Goal: Task Accomplishment & Management: Manage account settings

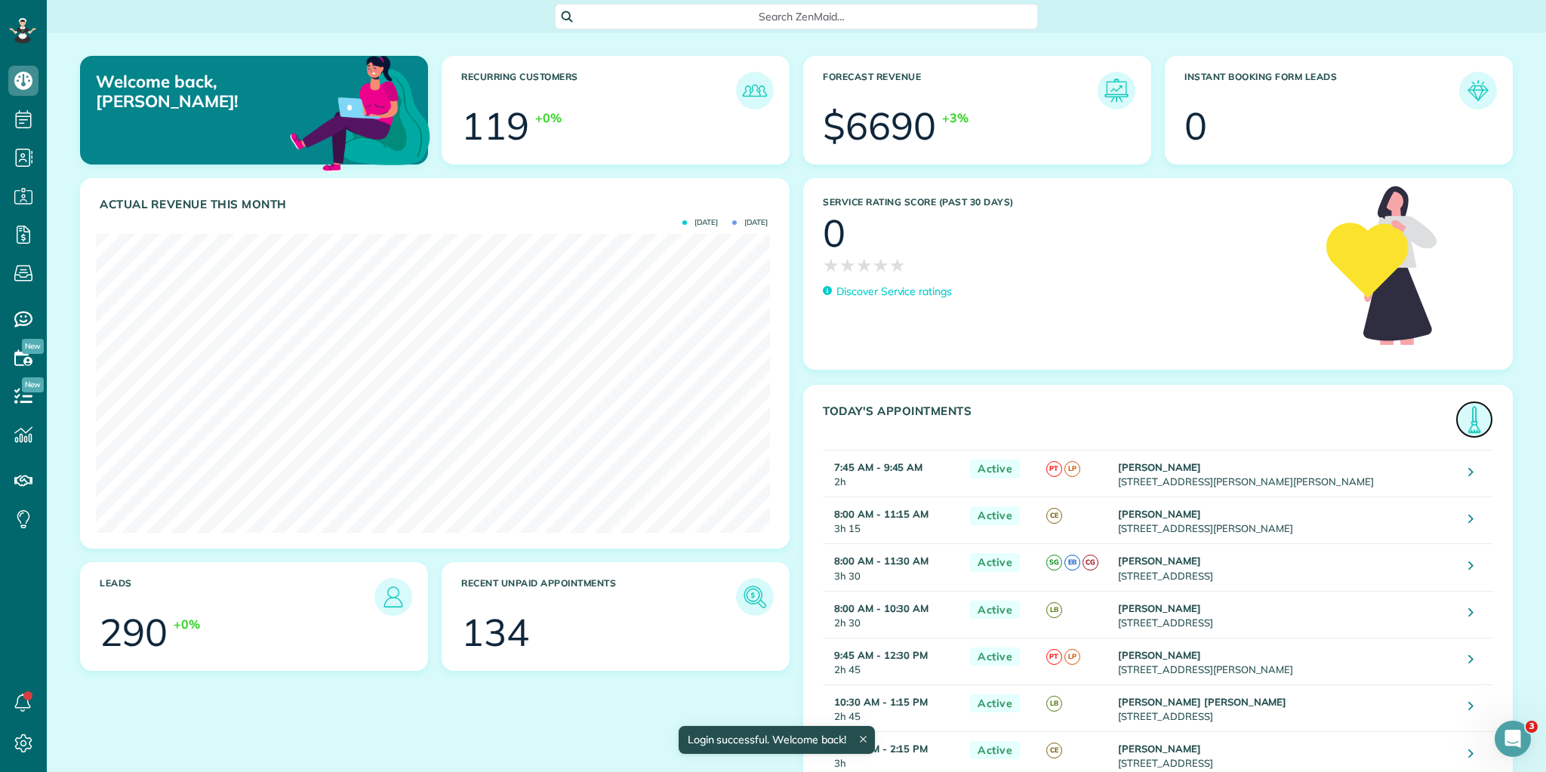
click at [1466, 415] on img at bounding box center [1474, 419] width 35 height 35
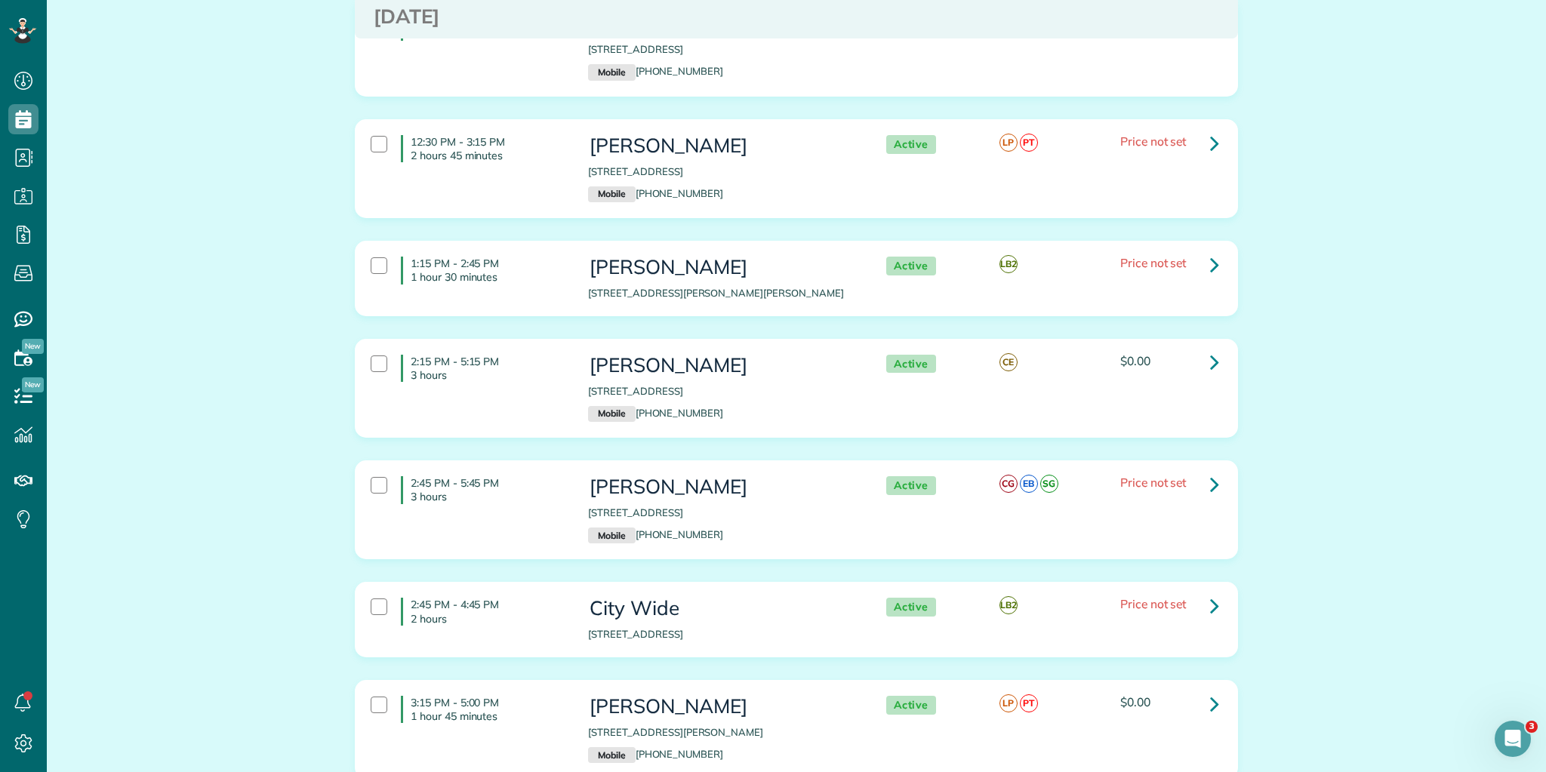
scroll to position [1087, 0]
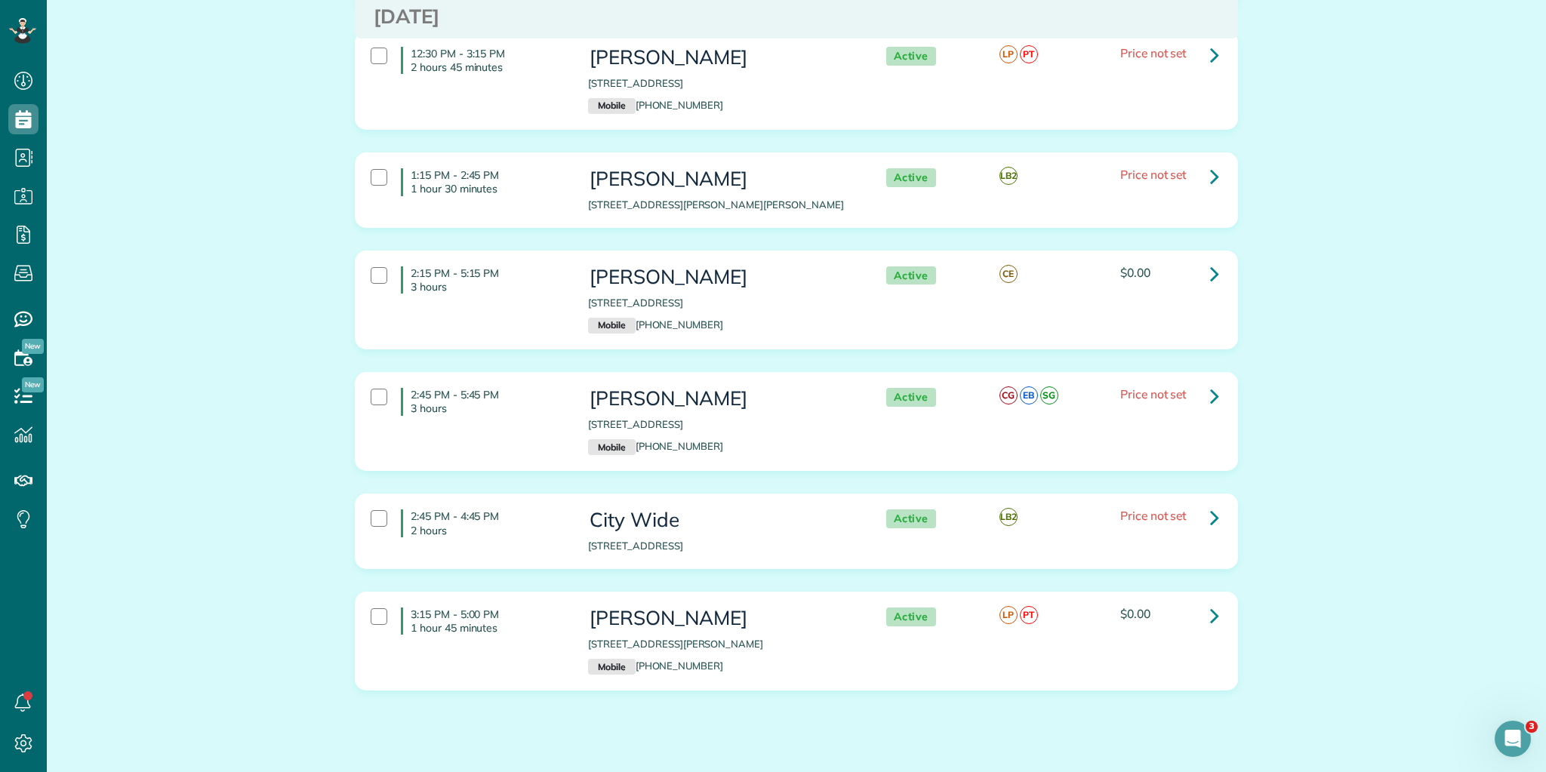
drag, startPoint x: 408, startPoint y: 190, endPoint x: 1272, endPoint y: 650, distance: 978.6
copy div "7:45 AM - 9:45 AM 2 hours Diana Garces 1001 Elizabeth Sarah Boulevard Greer SC …"
drag, startPoint x: 406, startPoint y: 289, endPoint x: 1540, endPoint y: 704, distance: 1206.8
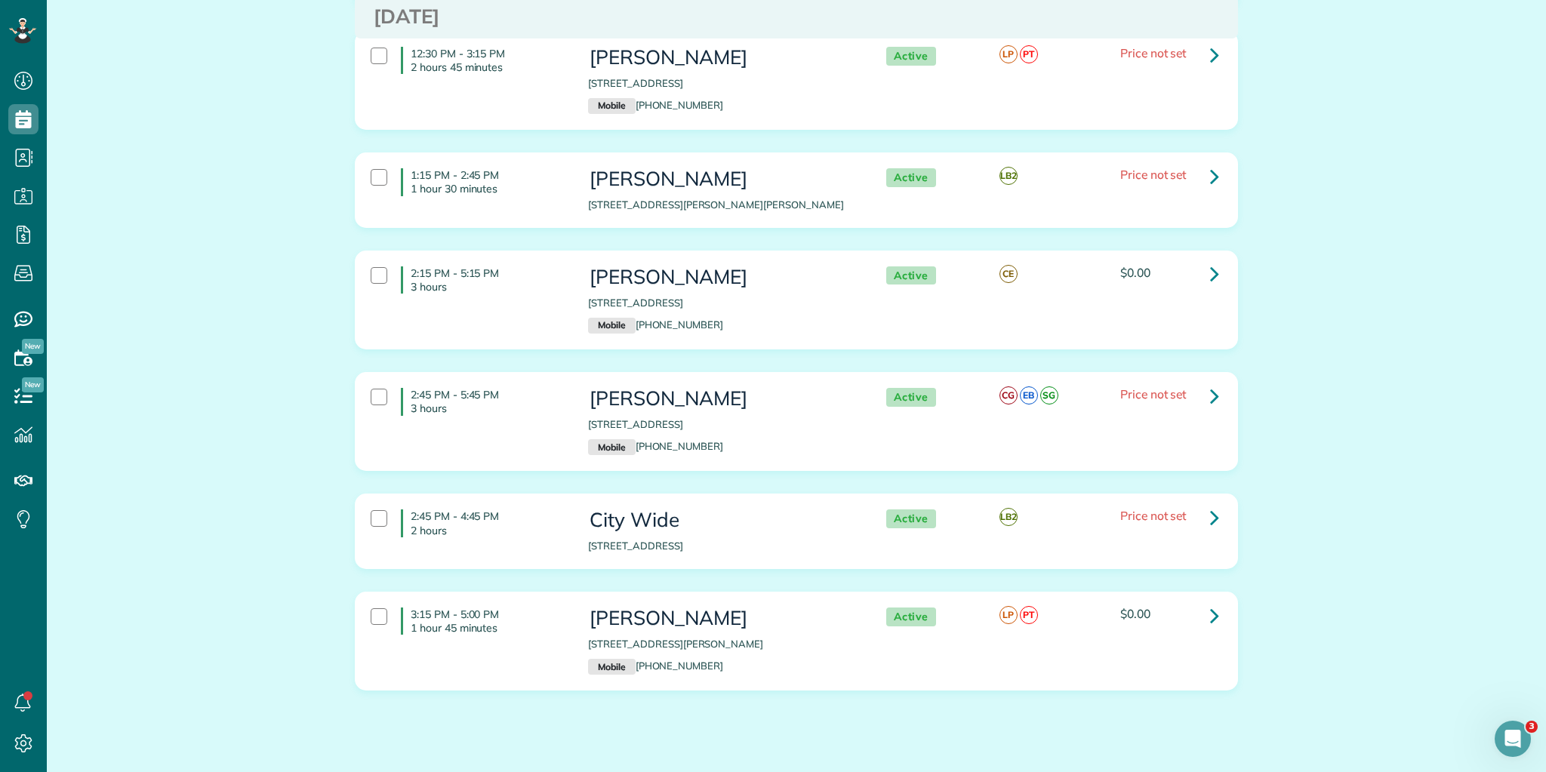
click at [1544, 708] on main "Search ZenMaid… Appointments the List View [2 min] Schedule Changes Actions Cre…" at bounding box center [797, 386] width 1500 height 772
copy div "8:00 AM - 11:15 AM 3 hours 15 minutes Brian Burgess 40 Griffin Mill Road Piedmo…"
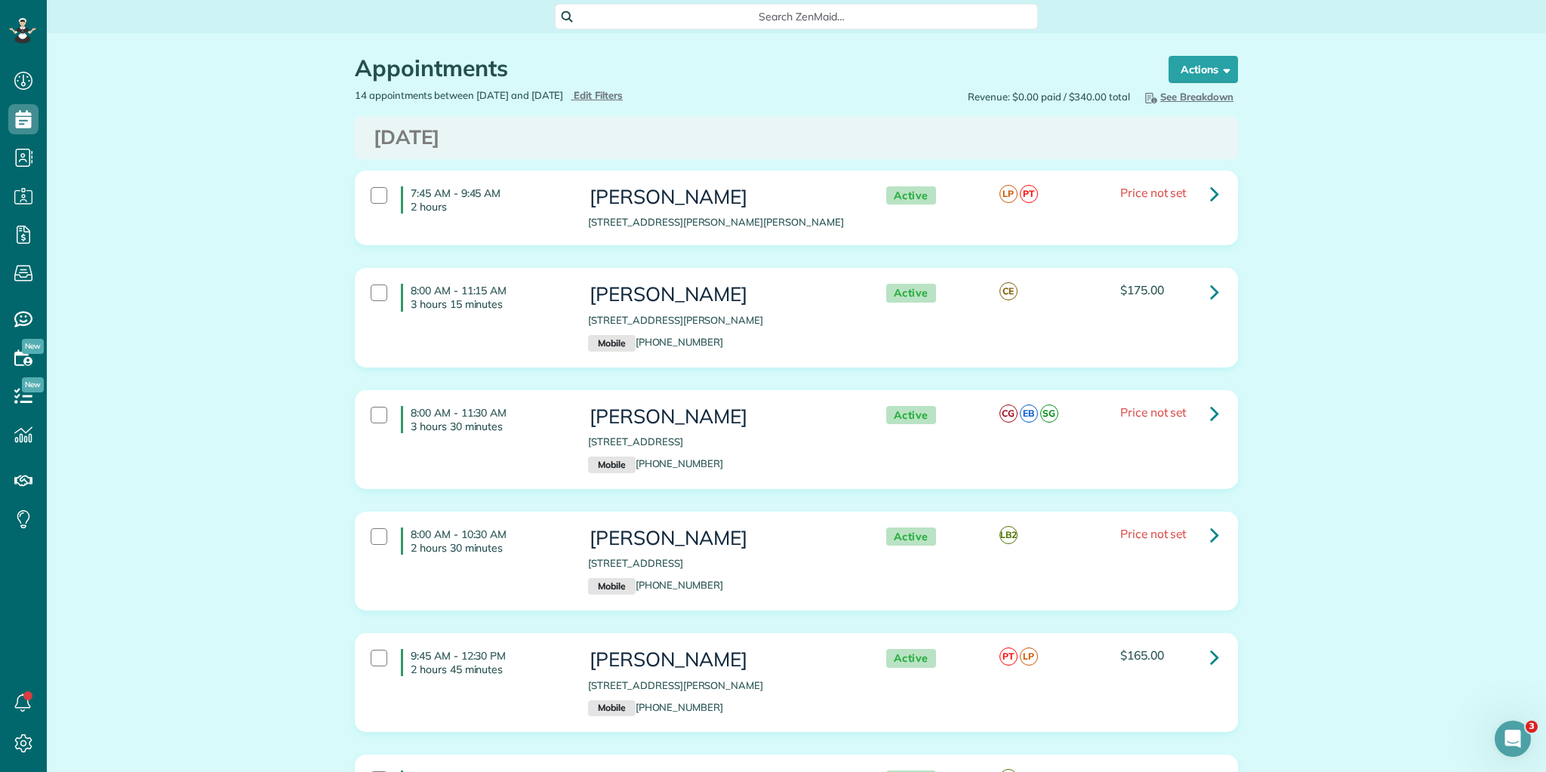
scroll to position [0, 0]
click at [653, 217] on p "1001 Elizabeth Sarah Boulevard Greer SC 29650" at bounding box center [721, 222] width 267 height 14
click at [649, 220] on p "1001 Elizabeth Sarah Boulevard Greer SC 29650" at bounding box center [721, 222] width 267 height 14
click at [1210, 191] on icon at bounding box center [1214, 193] width 9 height 26
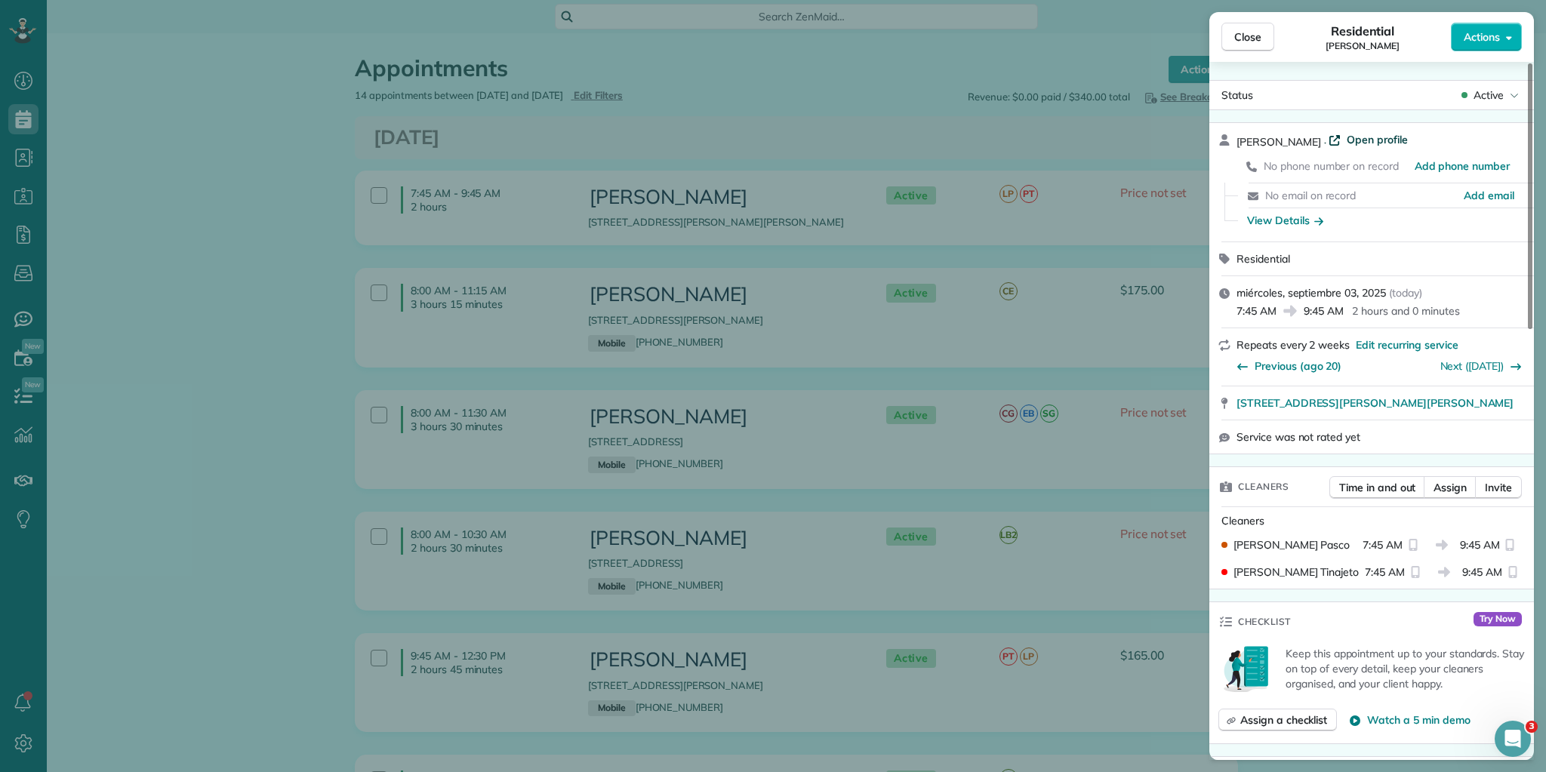
click at [1347, 138] on span "Open profile" at bounding box center [1377, 139] width 61 height 15
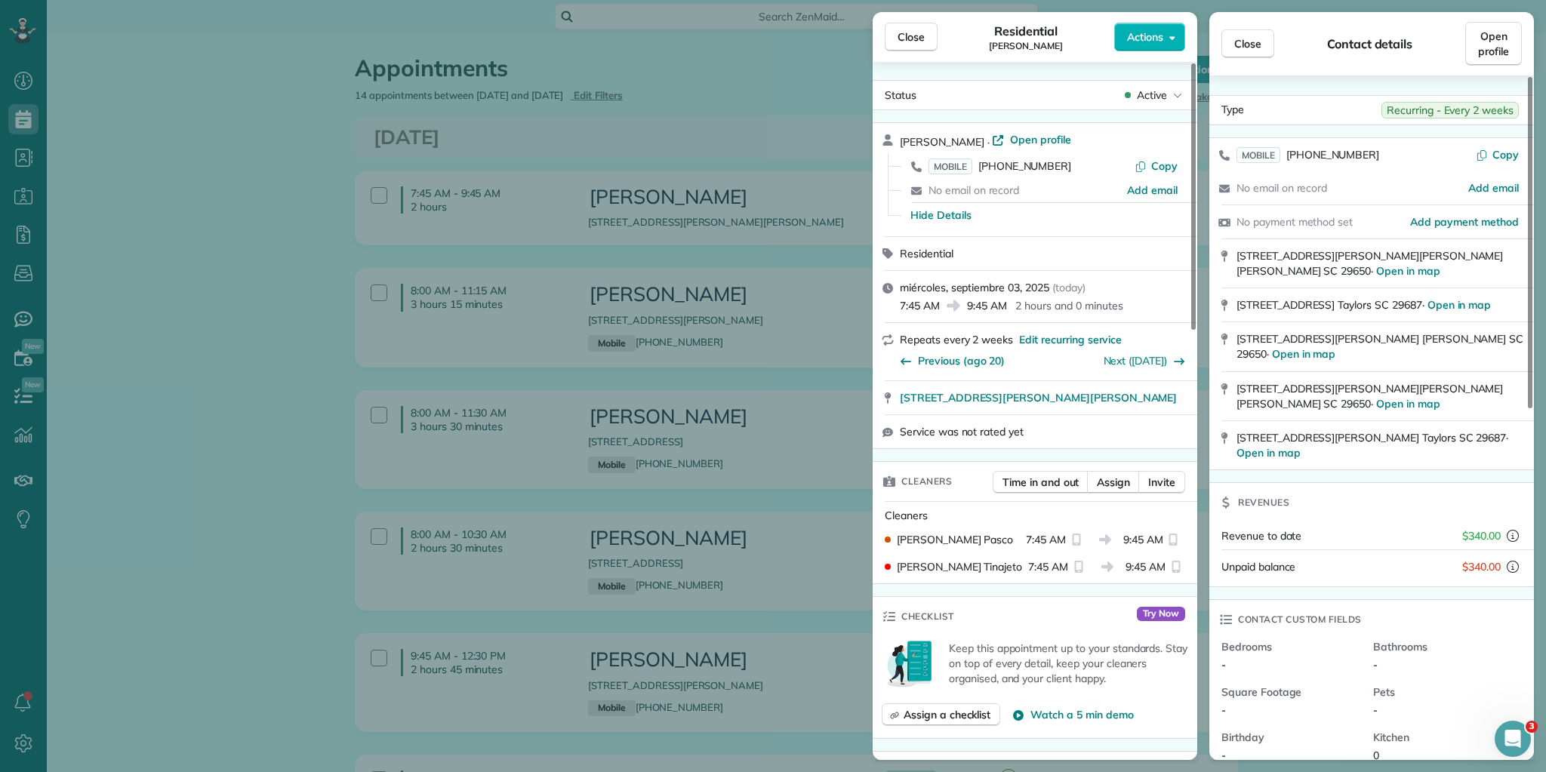
click at [127, 142] on div "Close Residential Diana Garces Actions Status Active Diana Garces · Open profil…" at bounding box center [773, 386] width 1546 height 772
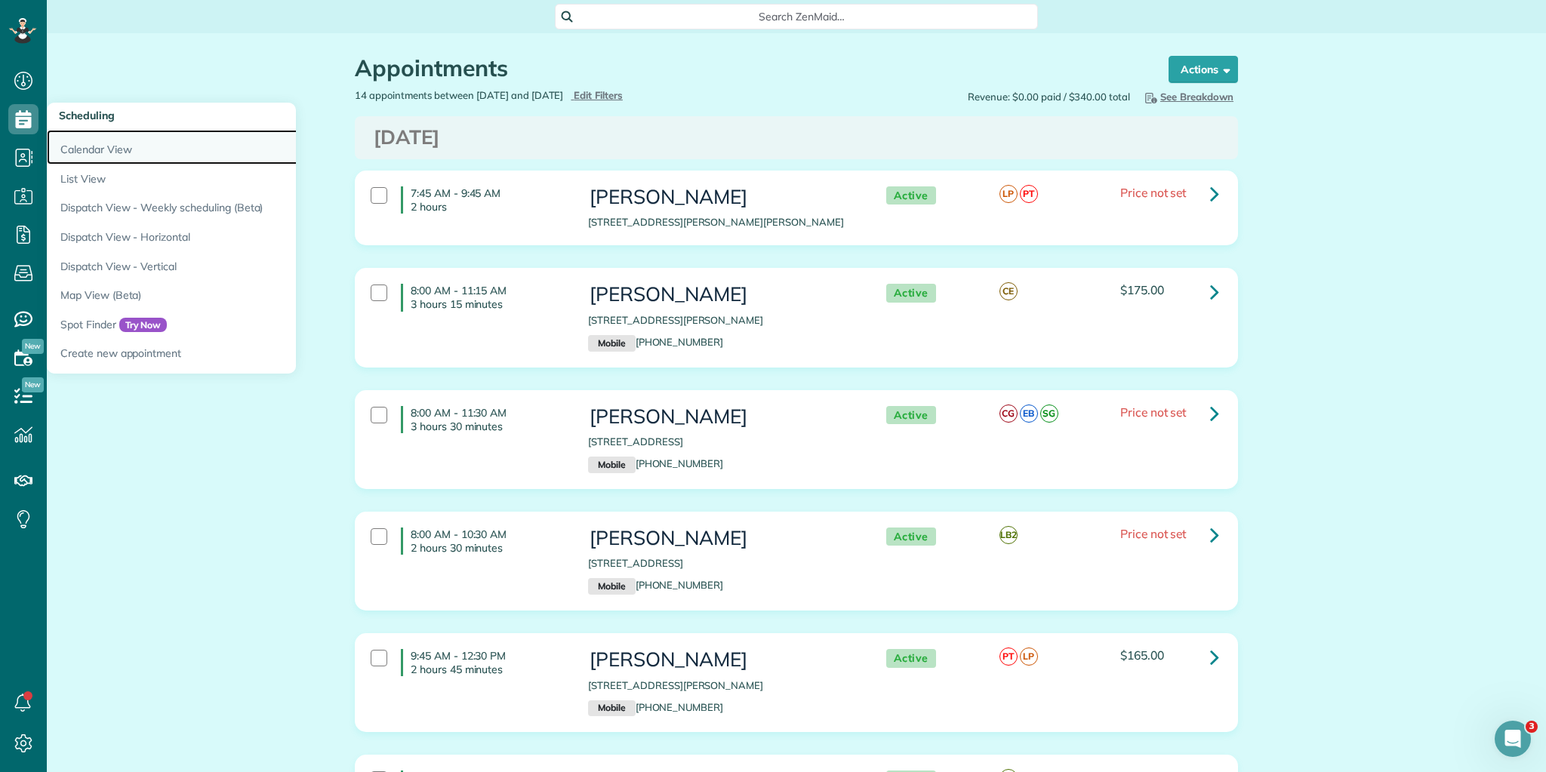
click at [91, 143] on link "Calendar View" at bounding box center [236, 147] width 378 height 35
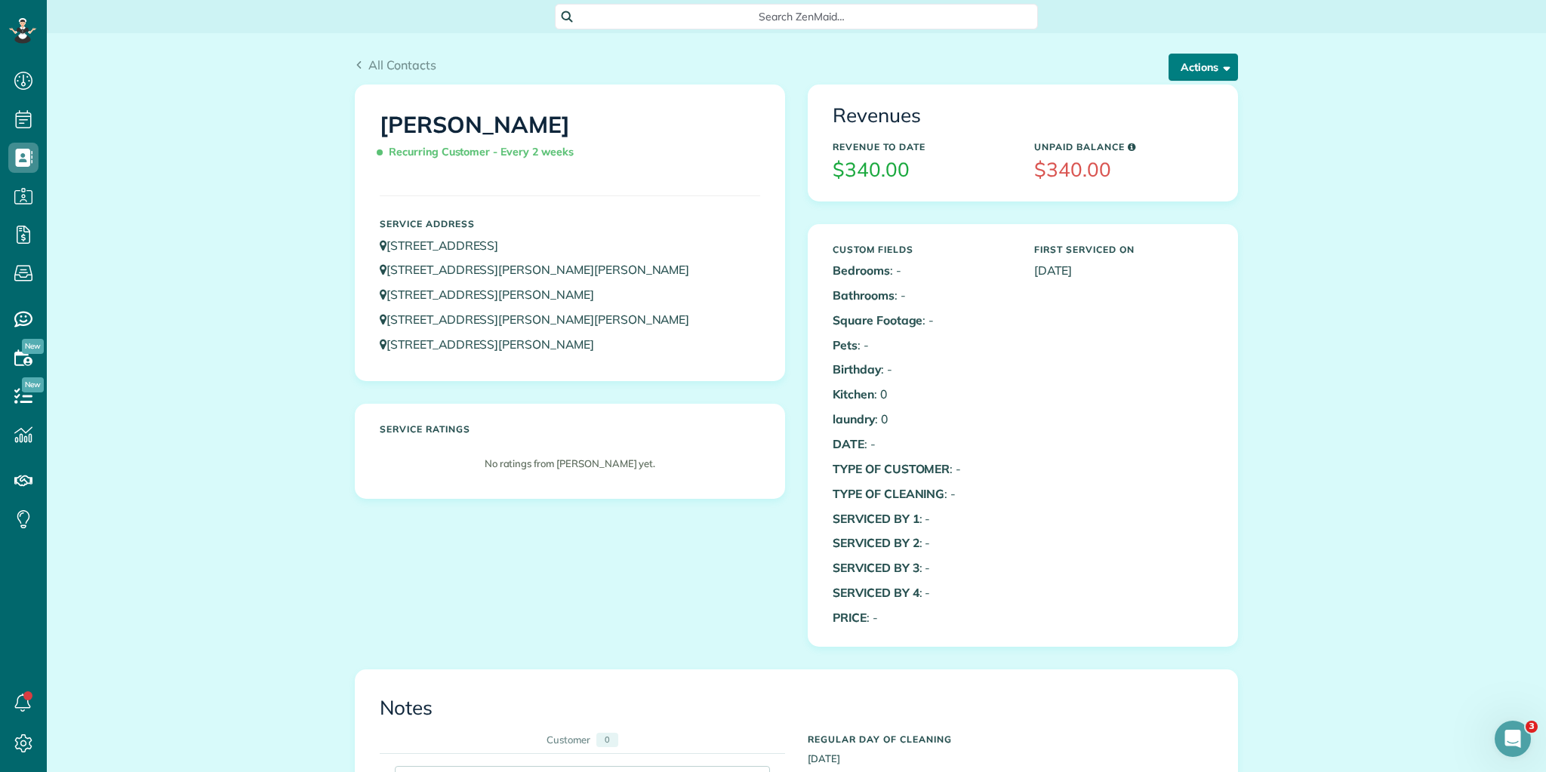
click at [1228, 58] on button "Actions" at bounding box center [1203, 67] width 69 height 27
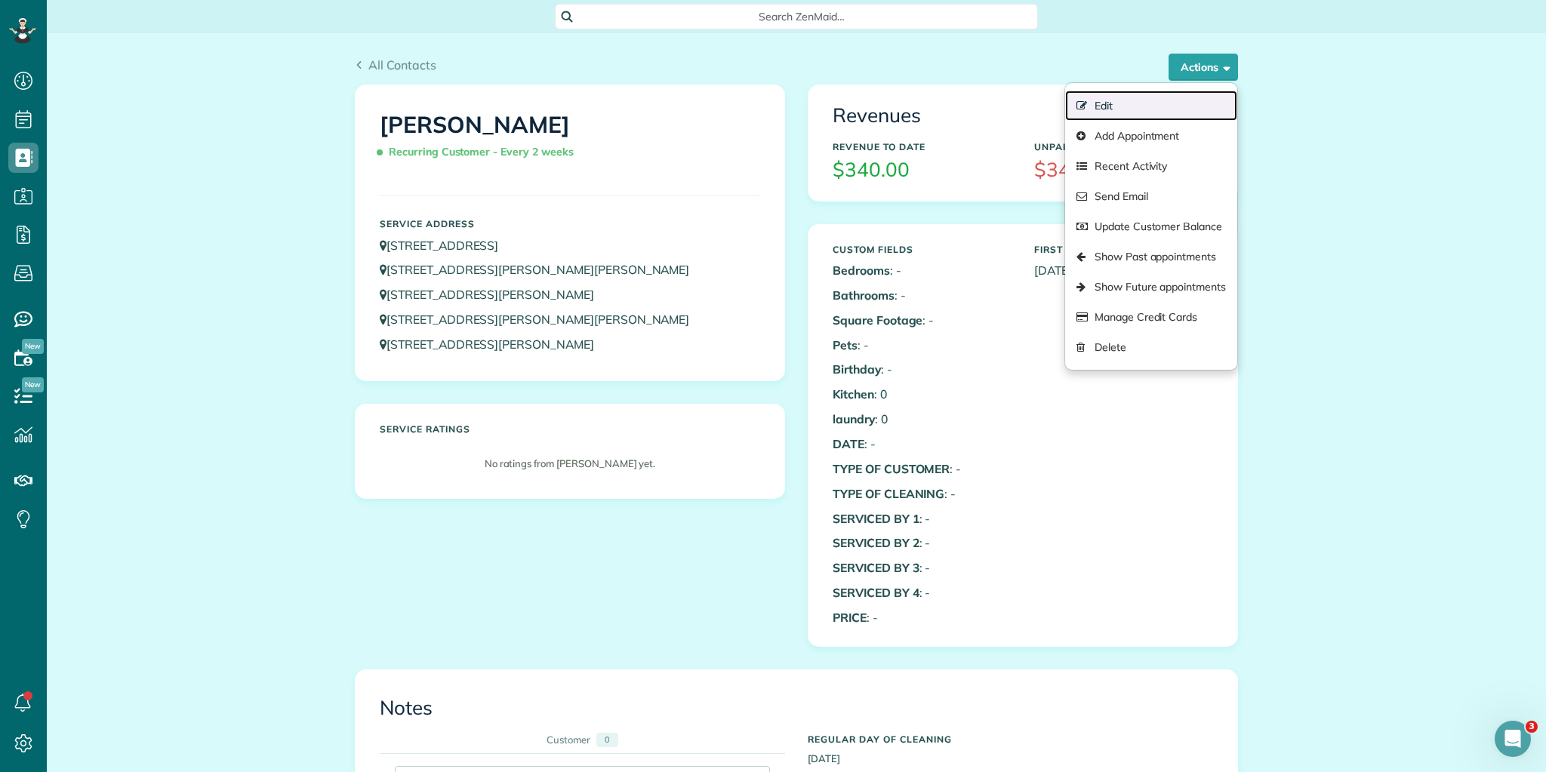
click at [1125, 109] on link "Edit" at bounding box center [1151, 106] width 172 height 30
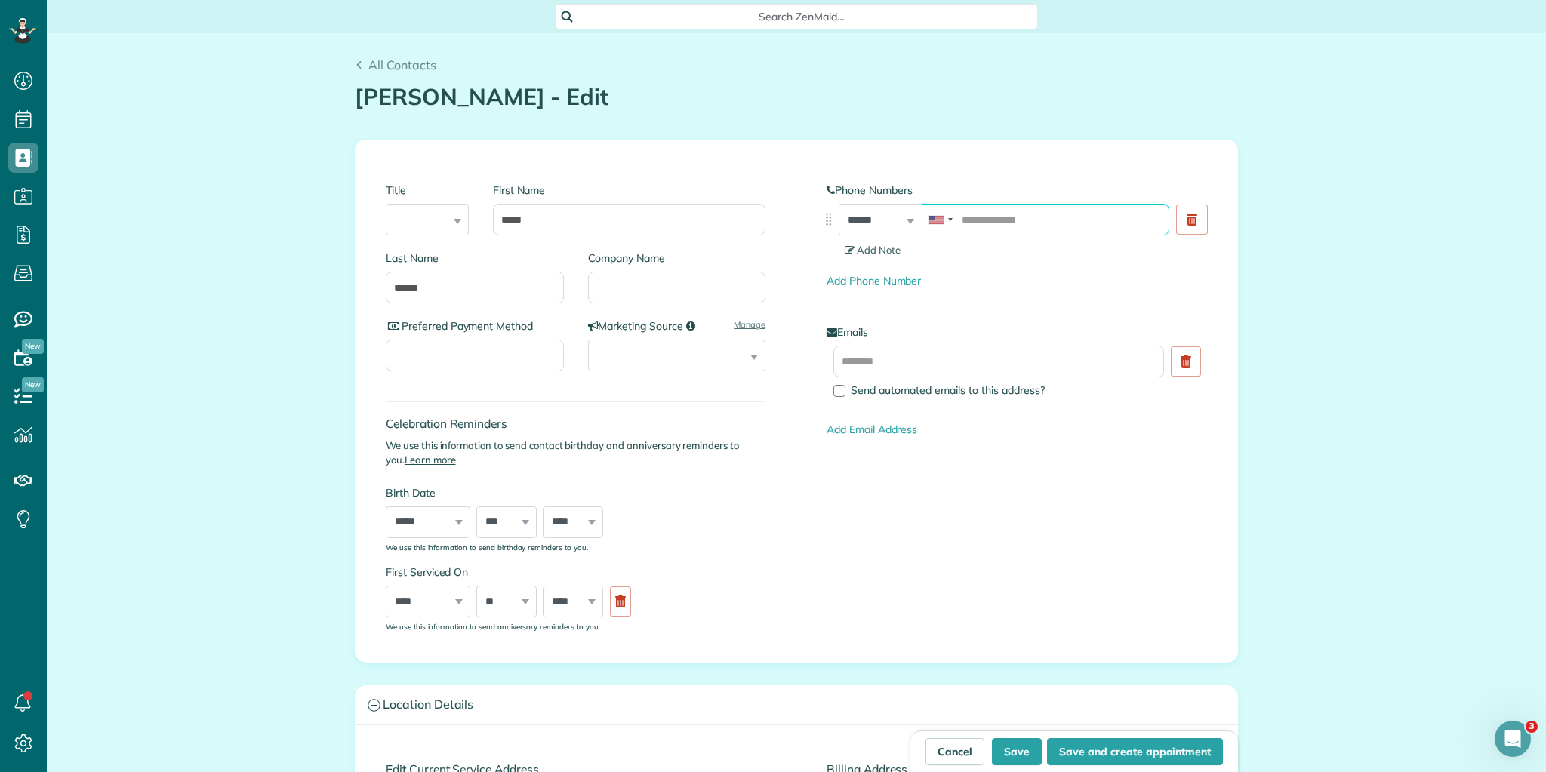
click at [997, 217] on input "tel" at bounding box center [1046, 220] width 248 height 32
click at [1101, 436] on div "Add Email Address" at bounding box center [1017, 430] width 381 height 16
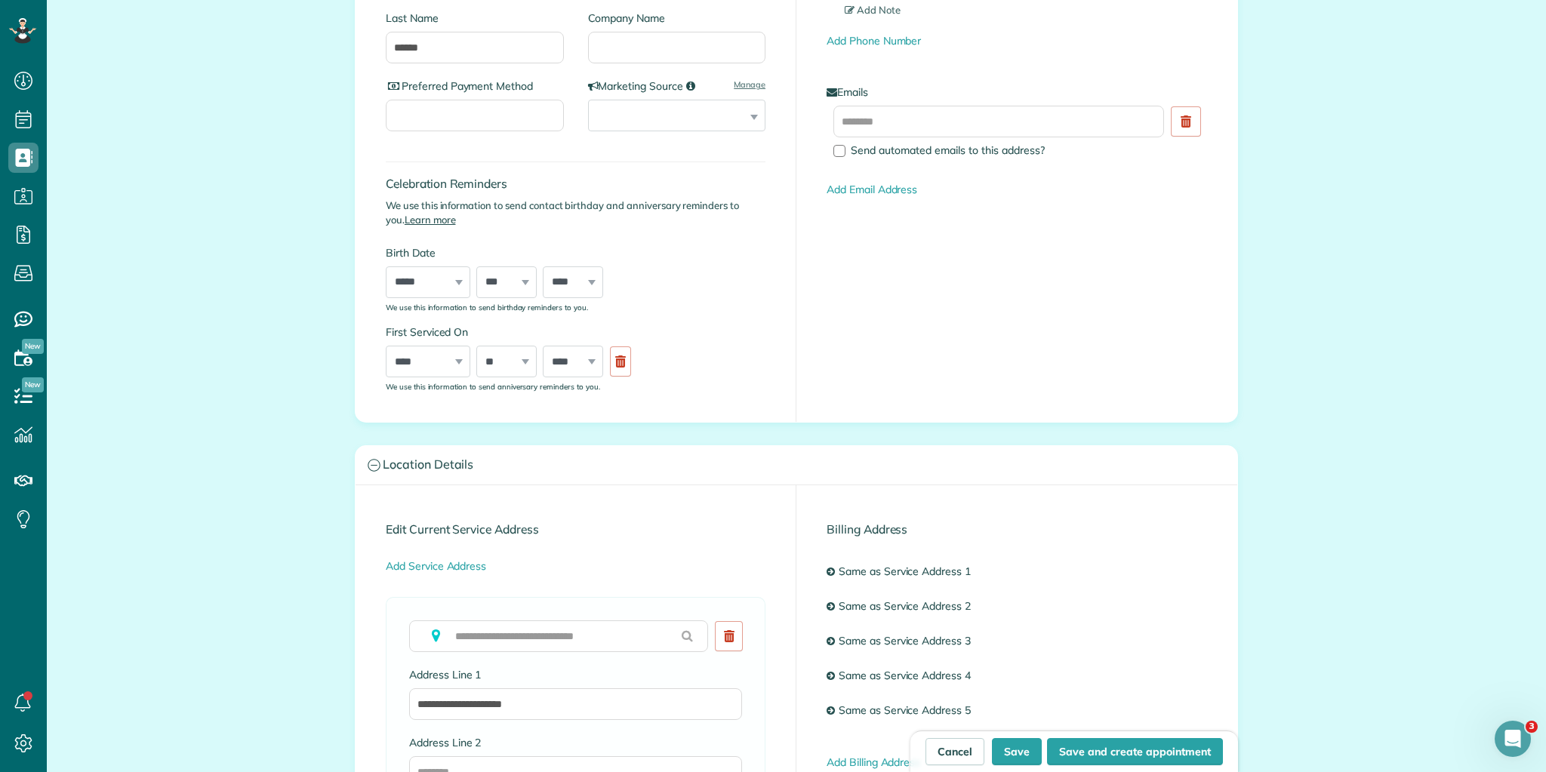
scroll to position [242, 0]
click at [1010, 748] on button "Save" at bounding box center [1017, 751] width 50 height 27
type input "**********"
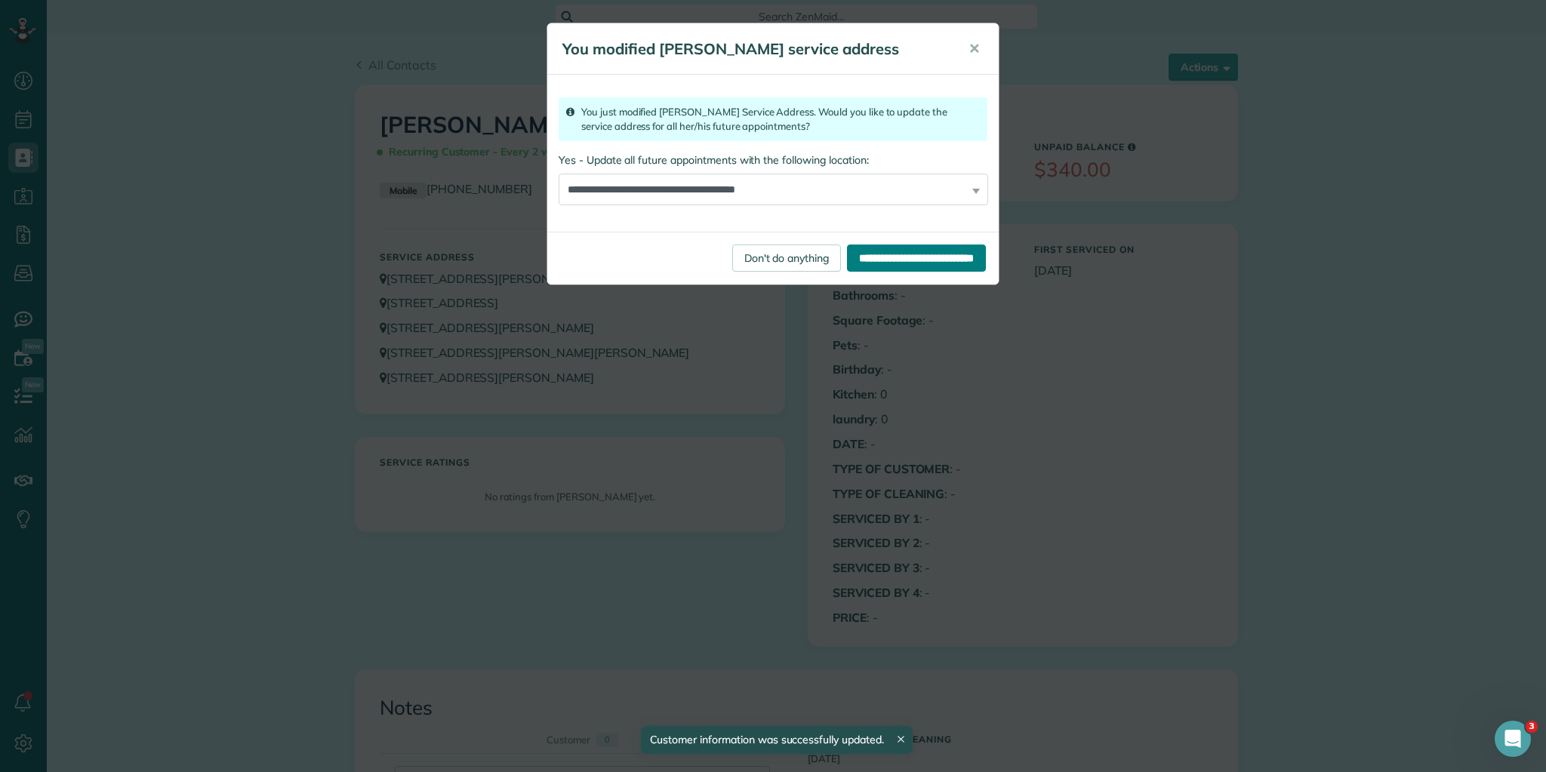
click at [859, 256] on input "**********" at bounding box center [916, 258] width 139 height 27
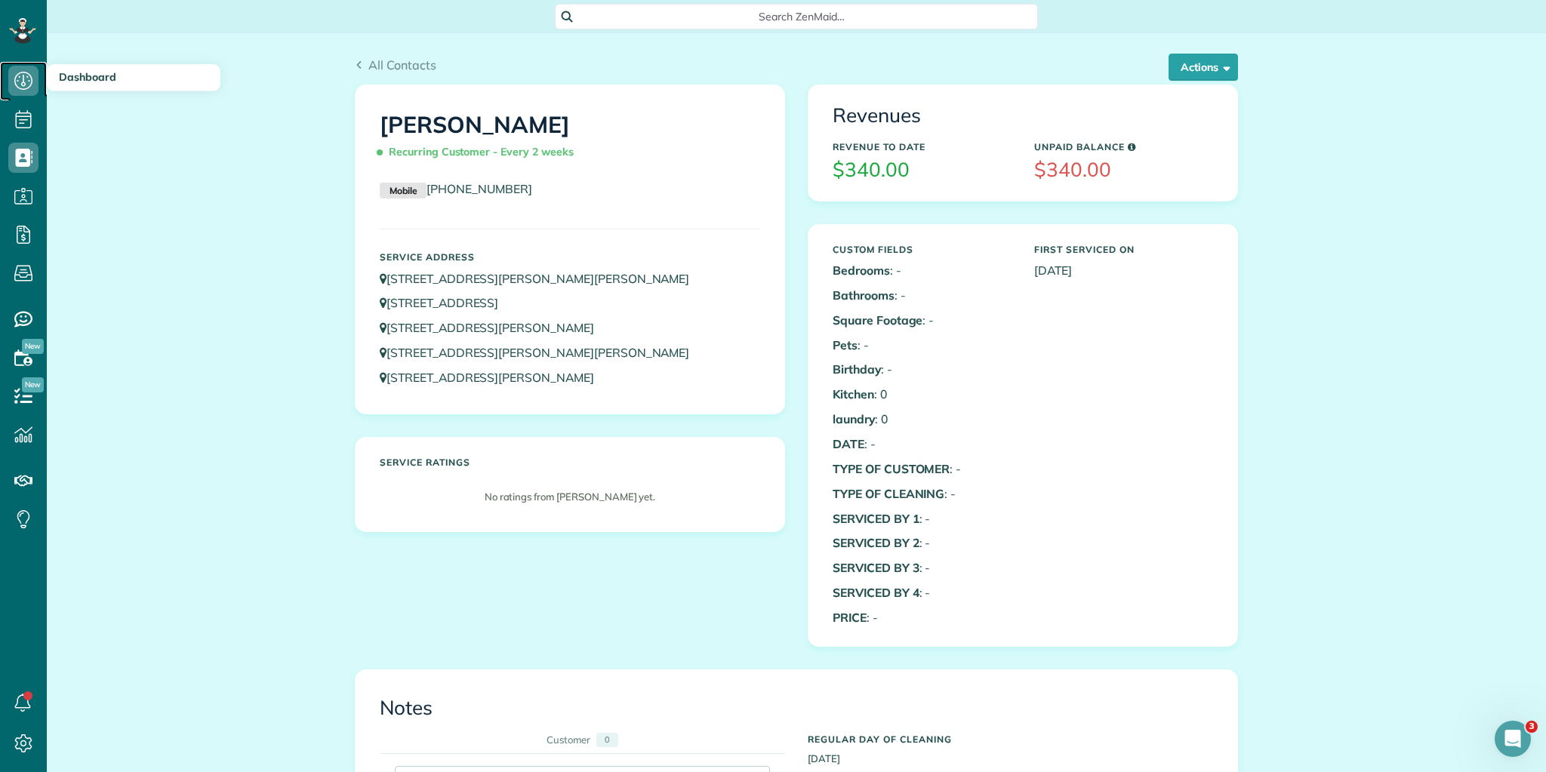
click at [20, 77] on use at bounding box center [23, 81] width 18 height 18
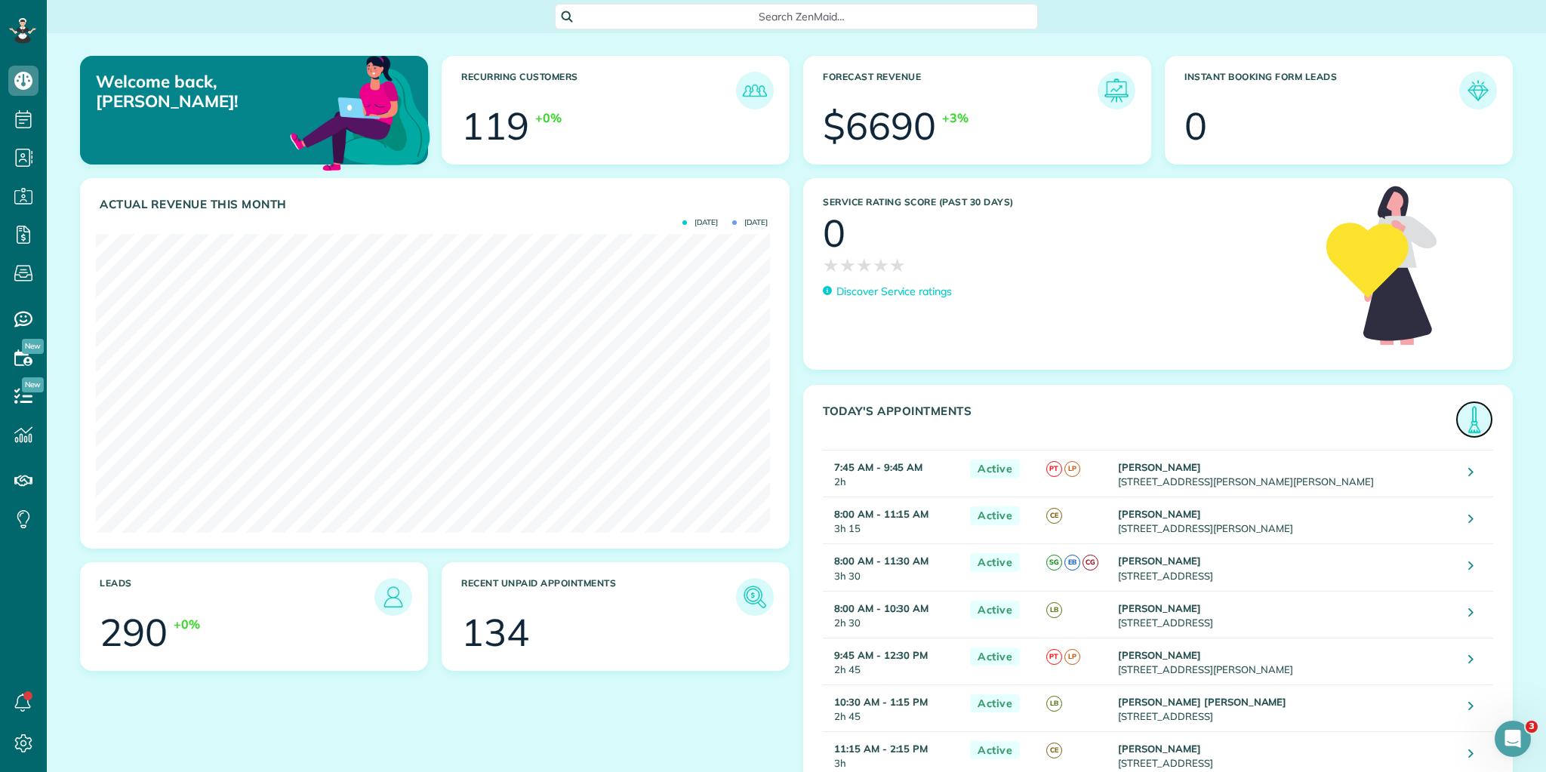
click at [1459, 421] on img at bounding box center [1474, 419] width 35 height 35
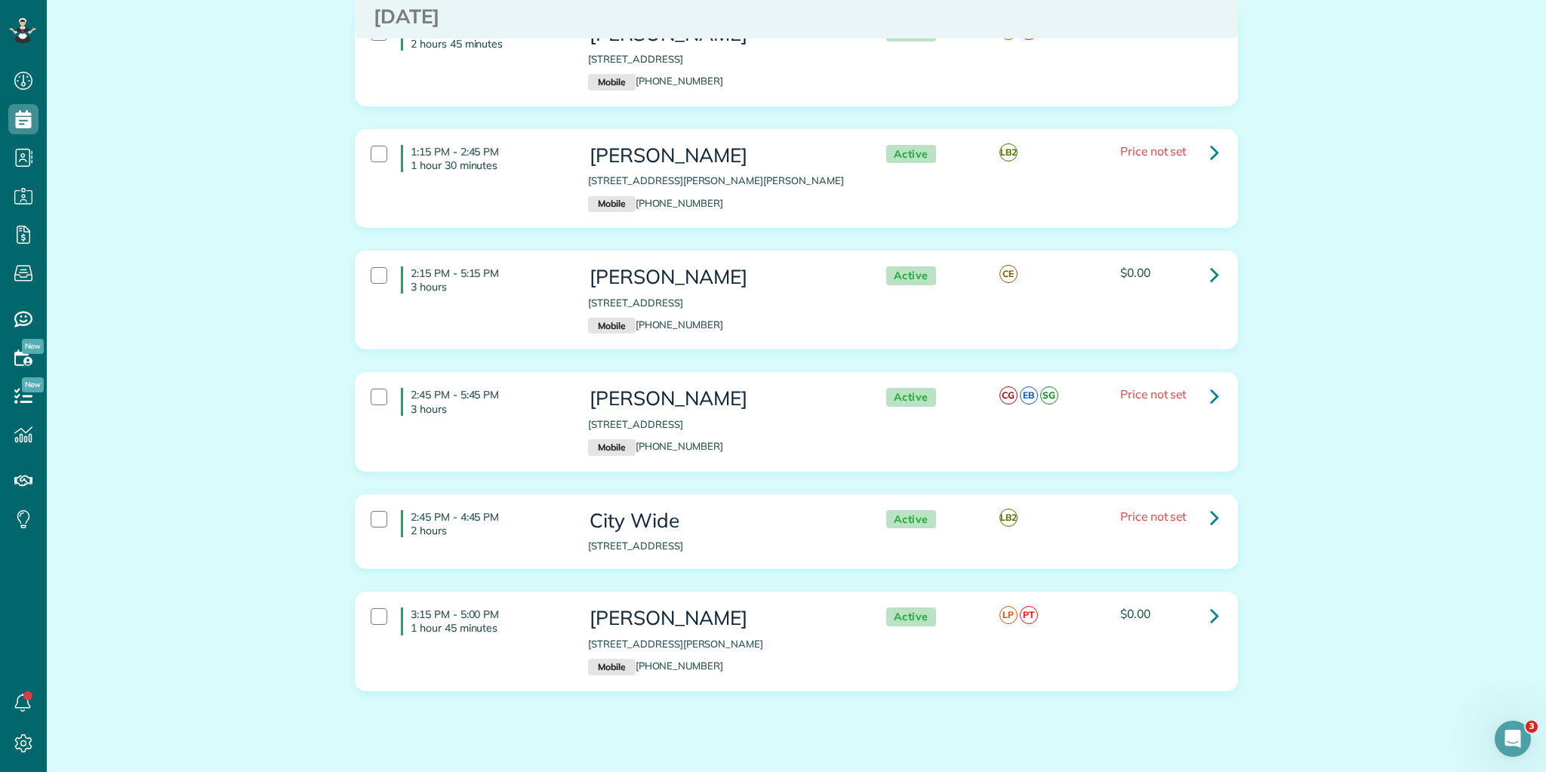
drag, startPoint x: 407, startPoint y: 186, endPoint x: 1387, endPoint y: 722, distance: 1117.1
click at [1527, 772] on html "Dashboard Scheduling Calendar View List View Dispatch View - Weekly scheduling …" at bounding box center [773, 386] width 1546 height 772
copy div "7:45 AM - 9:45 AM 2 hours Diana Garces 528 Elizabeth Sarah Boulevard Greer SC 2…"
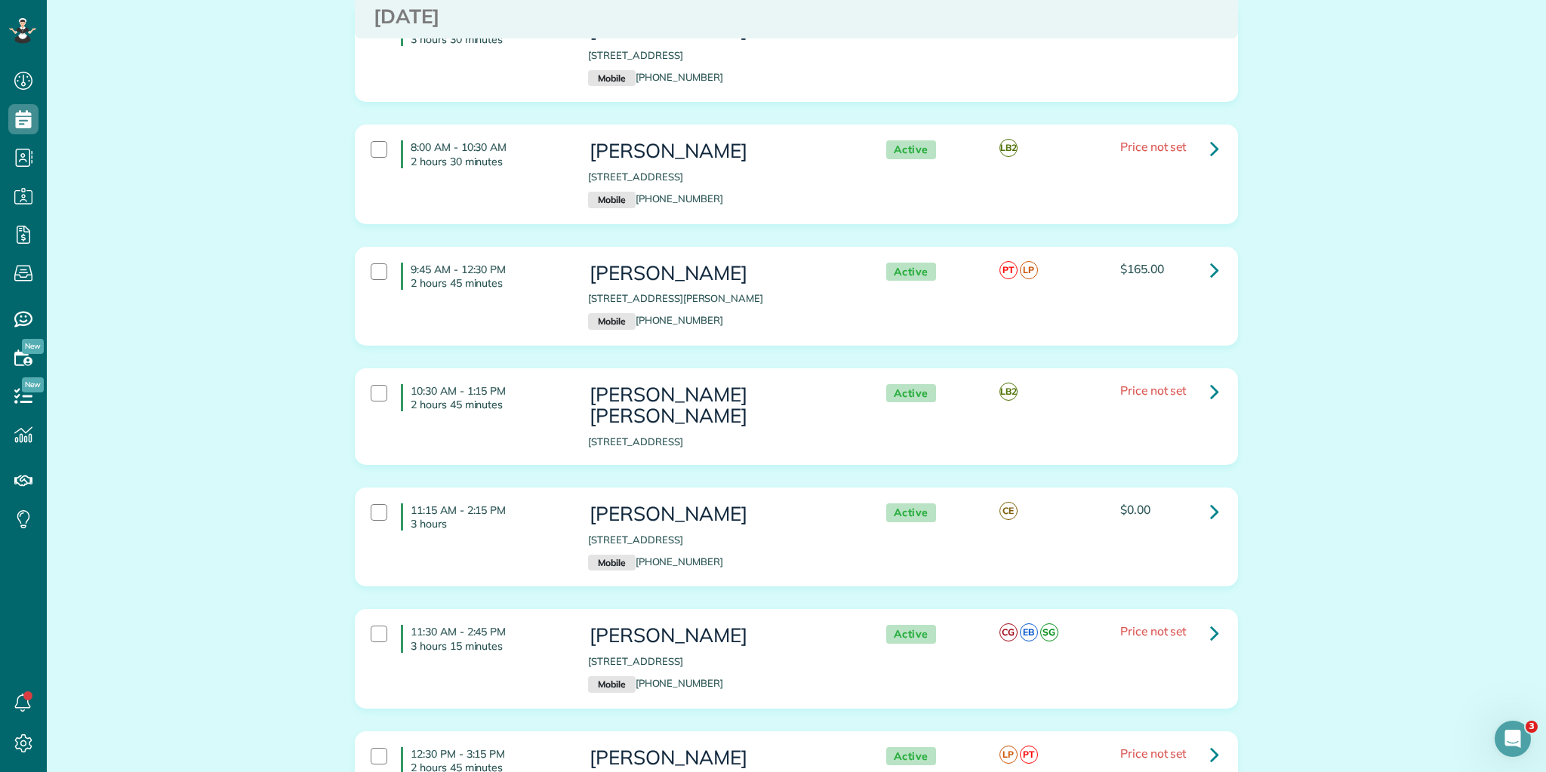
scroll to position [410, 0]
click at [1214, 391] on icon at bounding box center [1214, 392] width 9 height 26
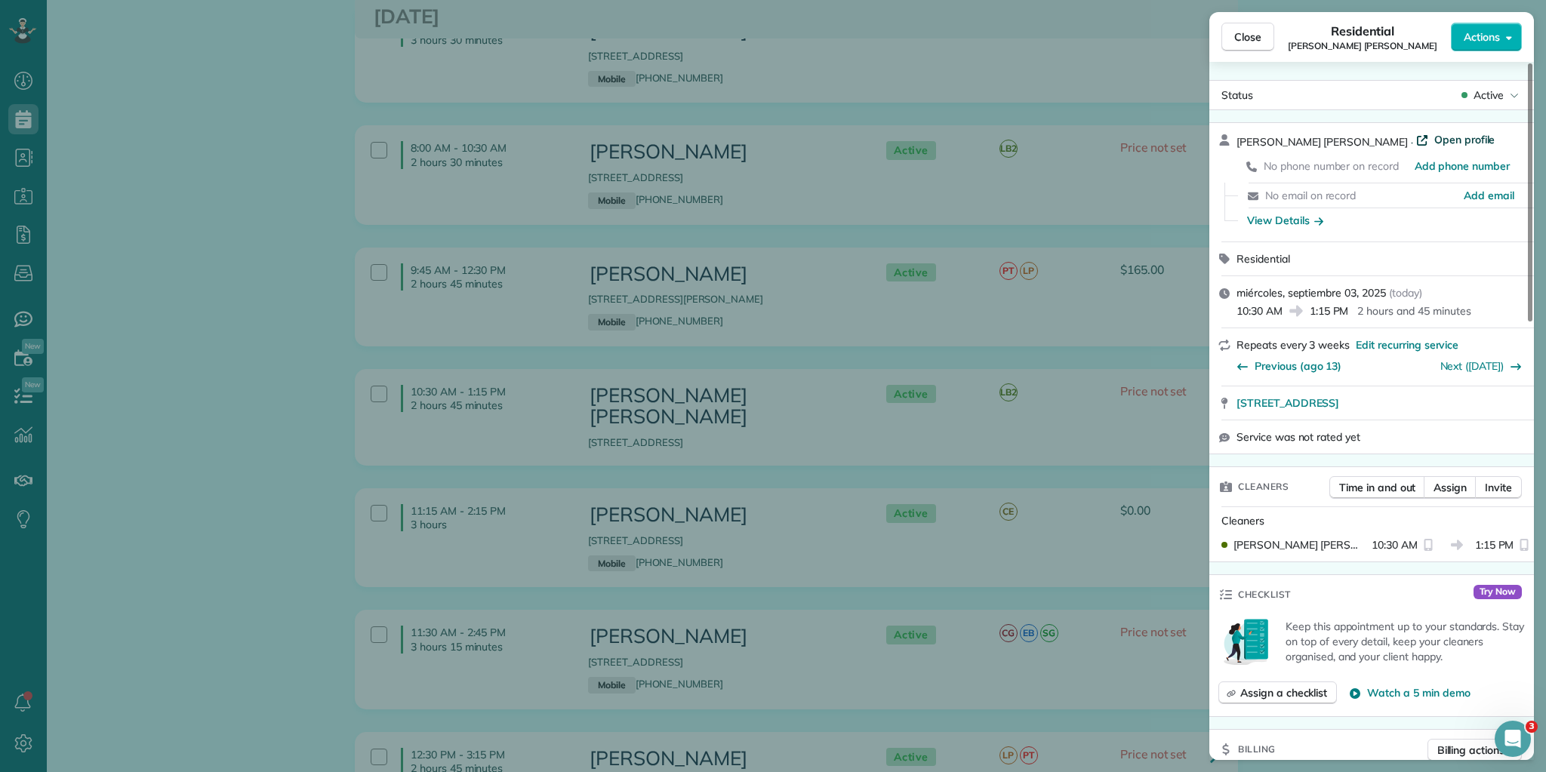
click at [1435, 136] on span "Open profile" at bounding box center [1465, 139] width 61 height 15
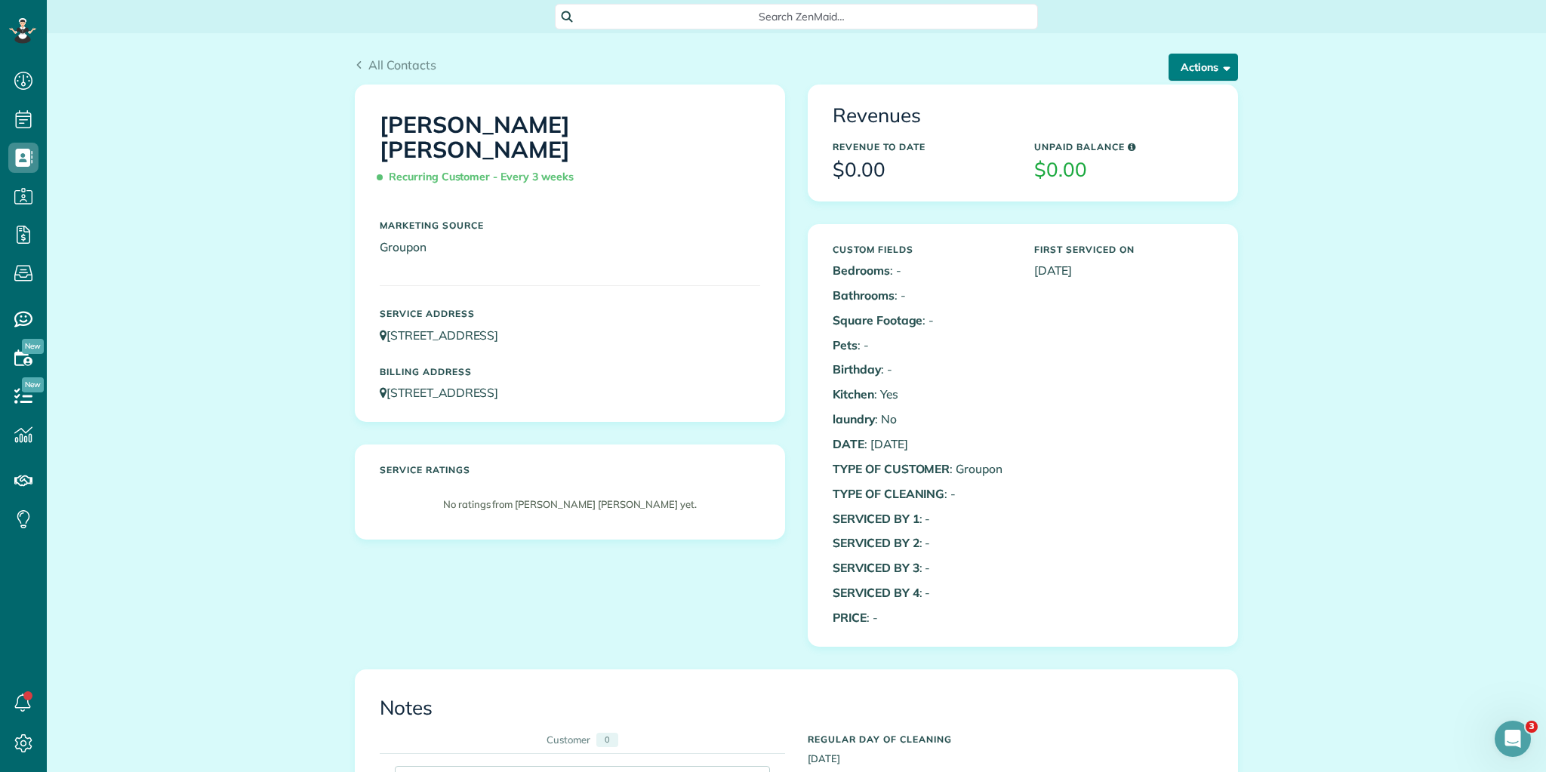
click at [1219, 69] on span "button" at bounding box center [1224, 66] width 11 height 11
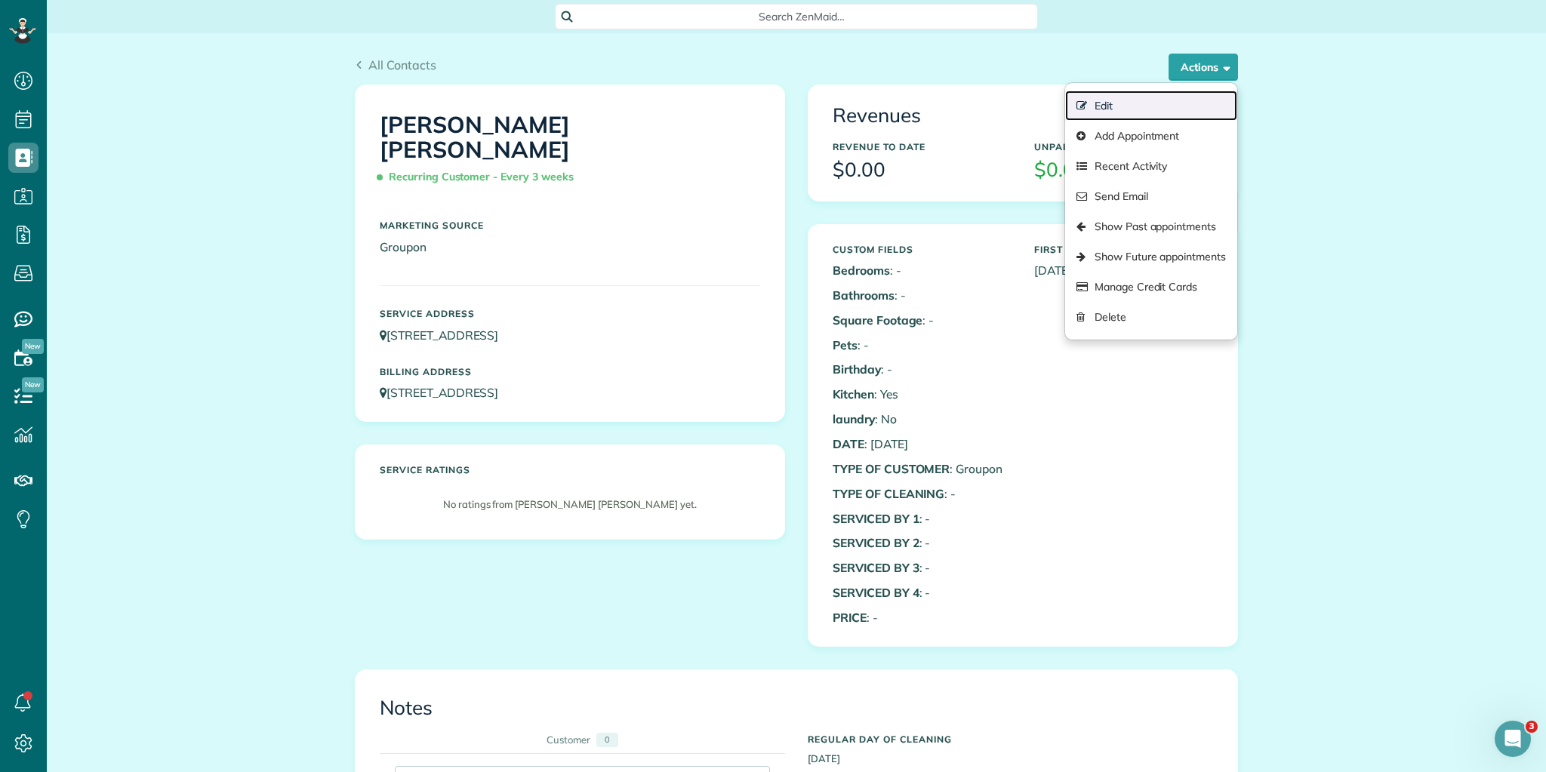
click at [1118, 106] on link "Edit" at bounding box center [1151, 106] width 172 height 30
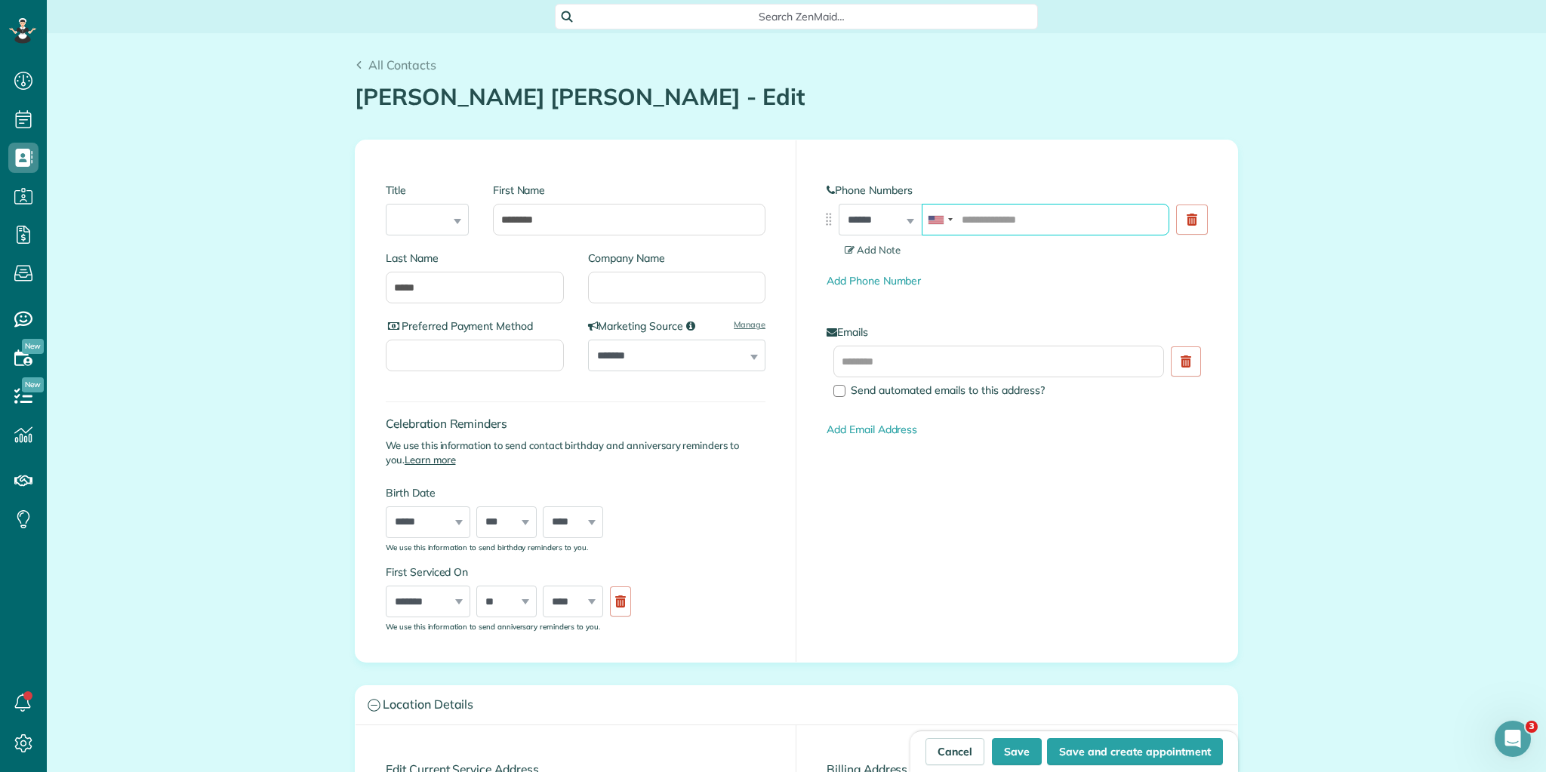
click at [1029, 222] on input "tel" at bounding box center [1046, 220] width 248 height 32
click at [1083, 754] on button "Save and create appointment" at bounding box center [1135, 751] width 176 height 27
type input "**********"
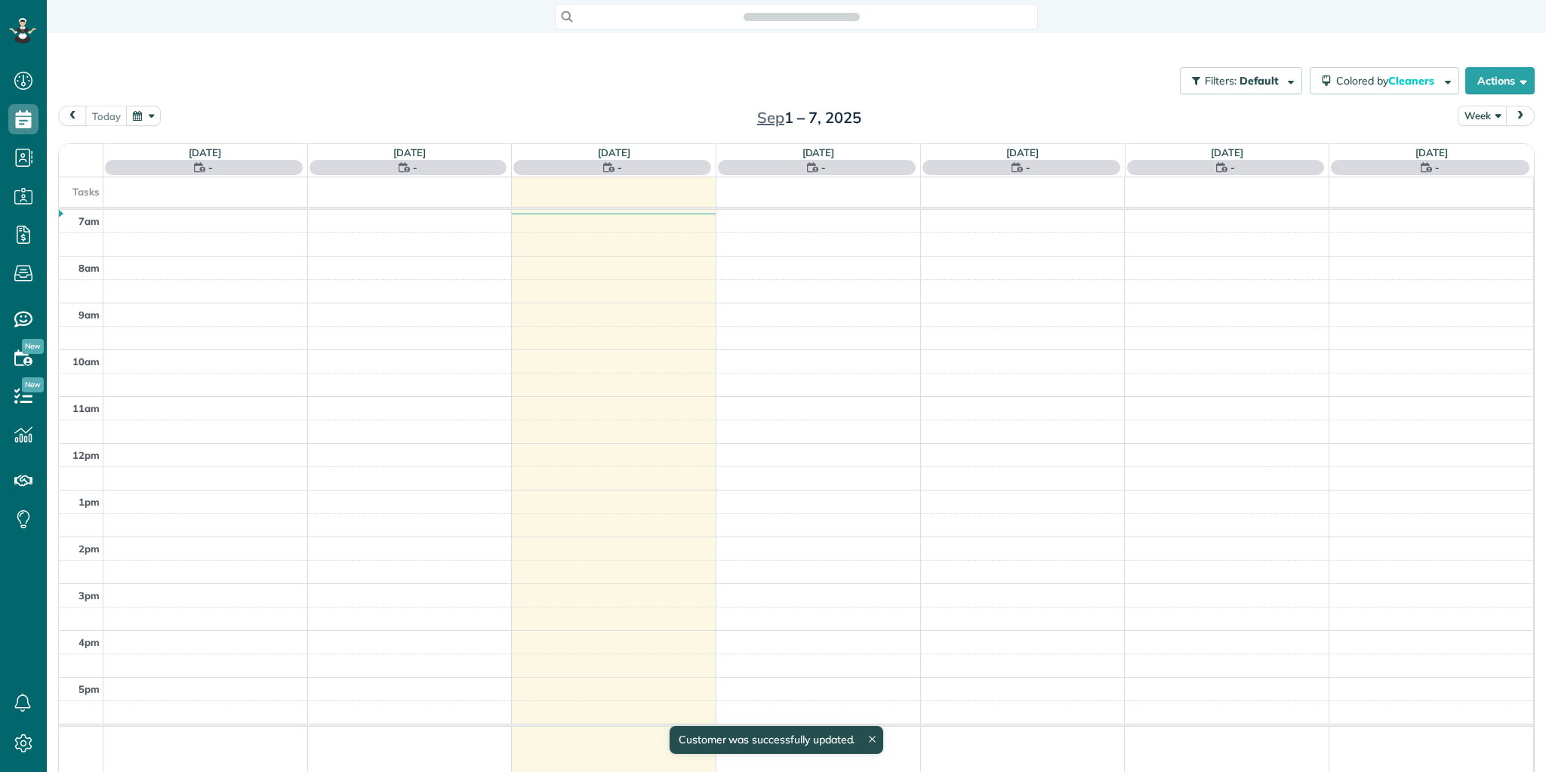
scroll to position [7, 7]
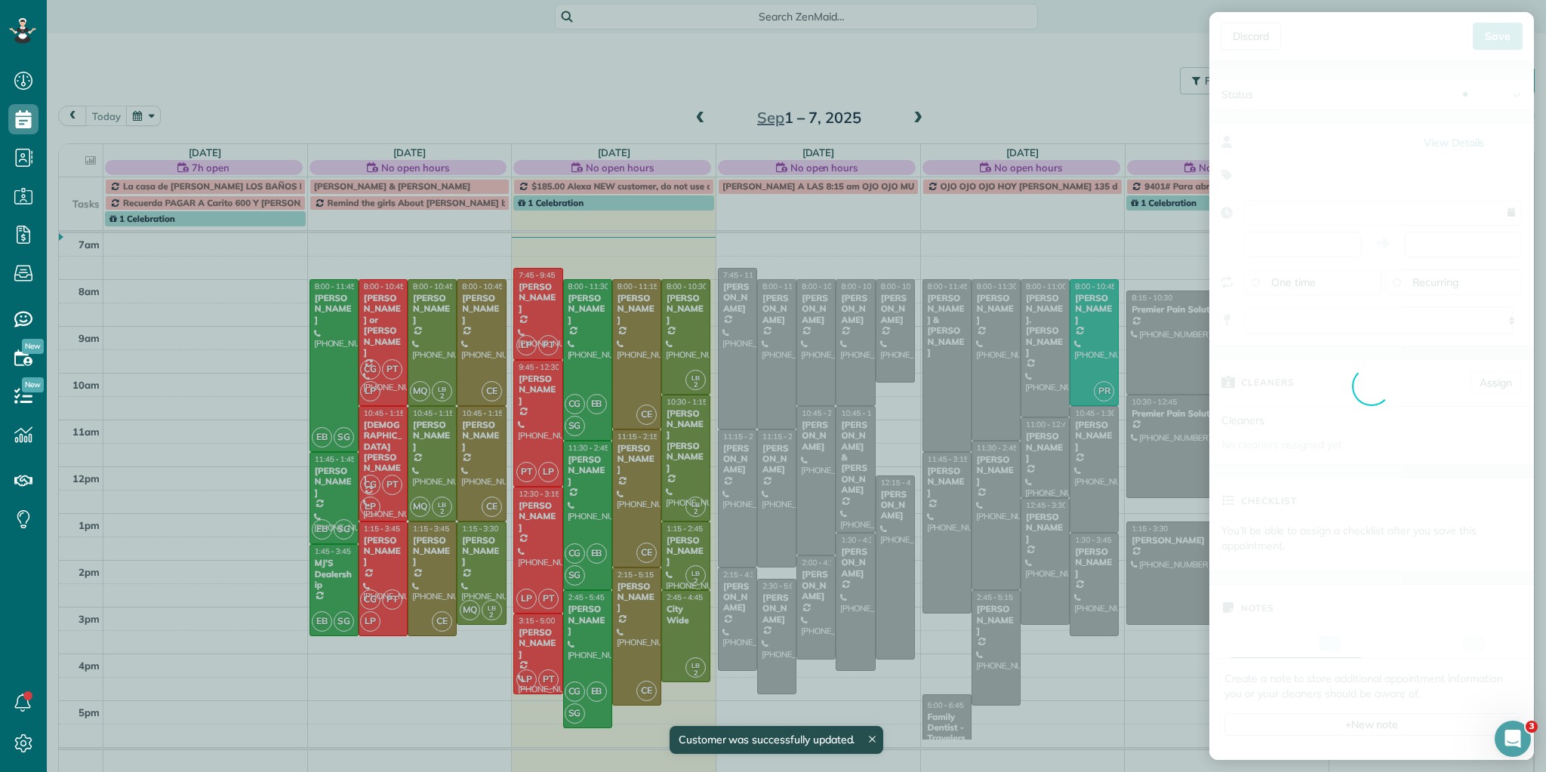
click at [1508, 36] on div "Discard New appointment Lee Anne Cavin Save Status Active Active Stand-By Cance…" at bounding box center [773, 386] width 1546 height 772
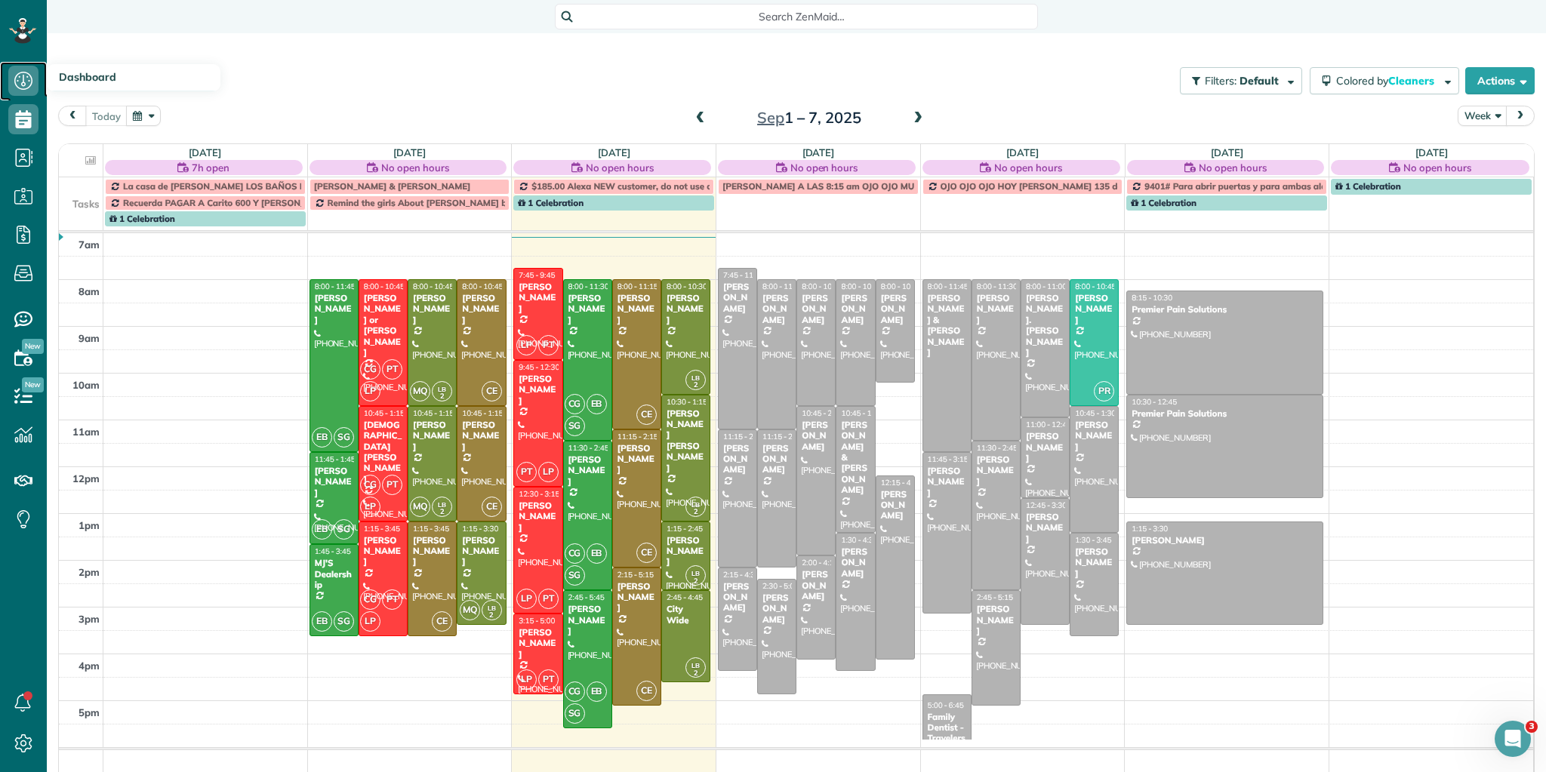
click at [26, 80] on icon at bounding box center [23, 81] width 30 height 30
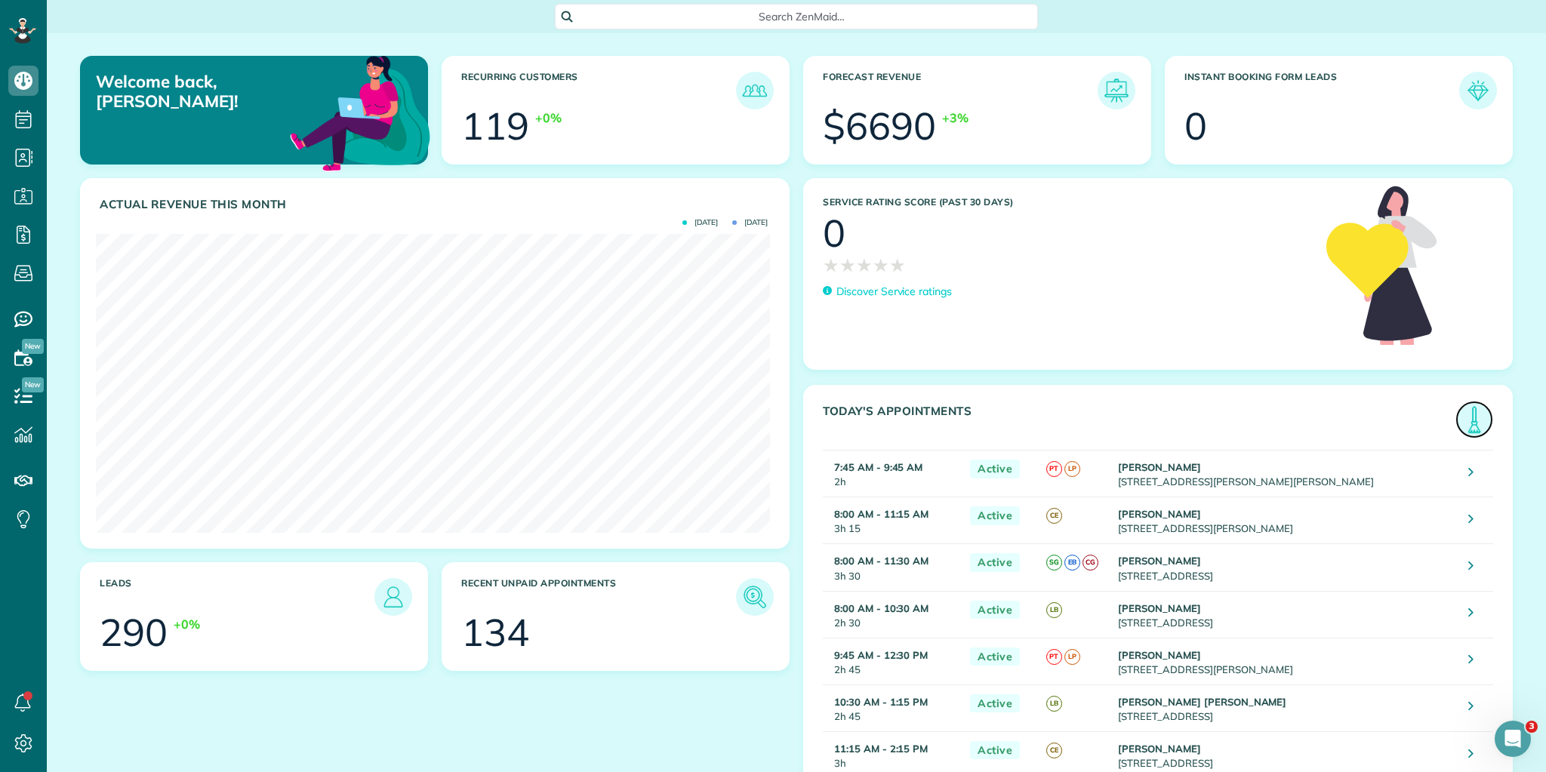
click at [1478, 417] on img at bounding box center [1474, 419] width 35 height 35
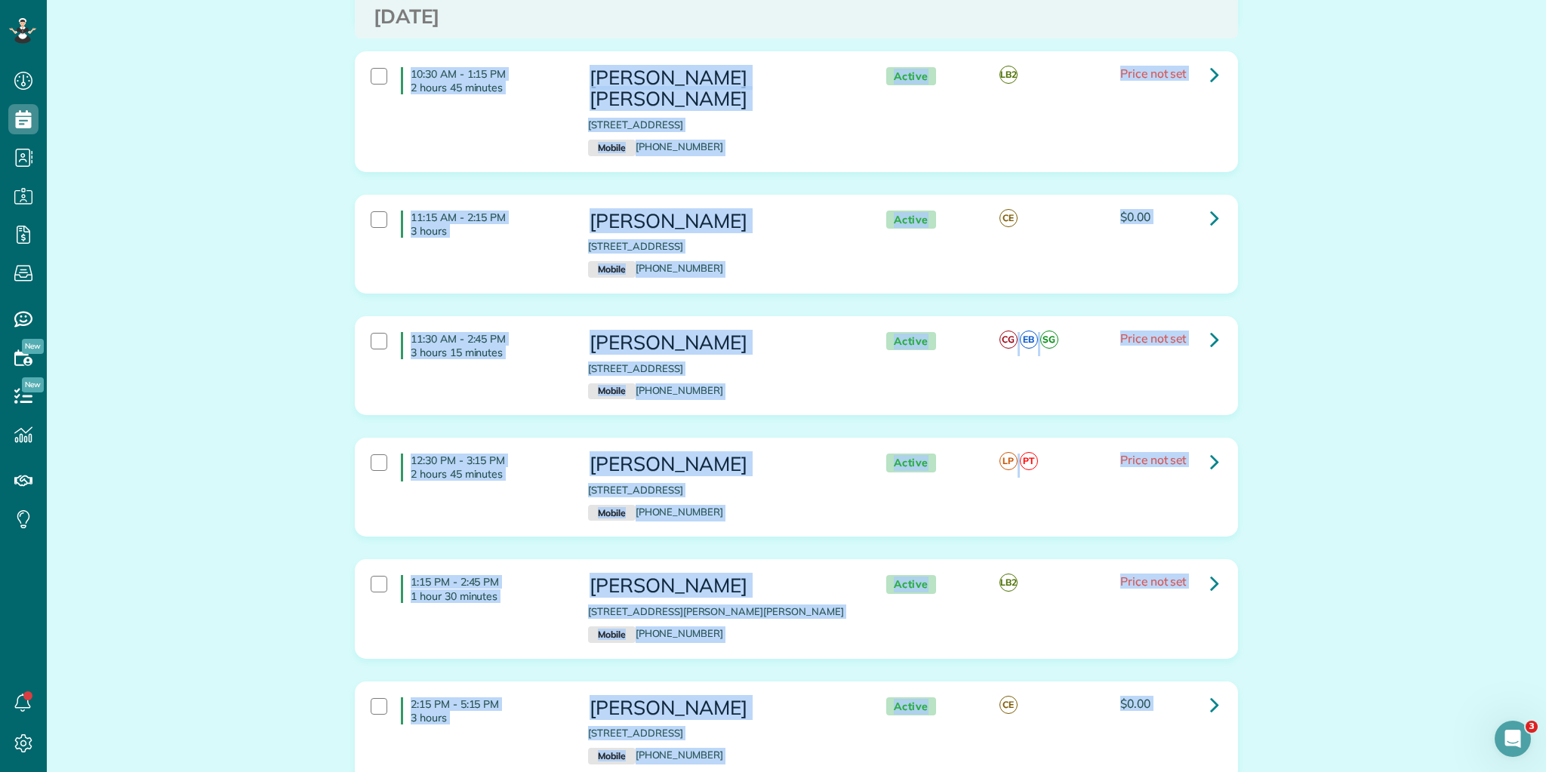
scroll to position [1159, 0]
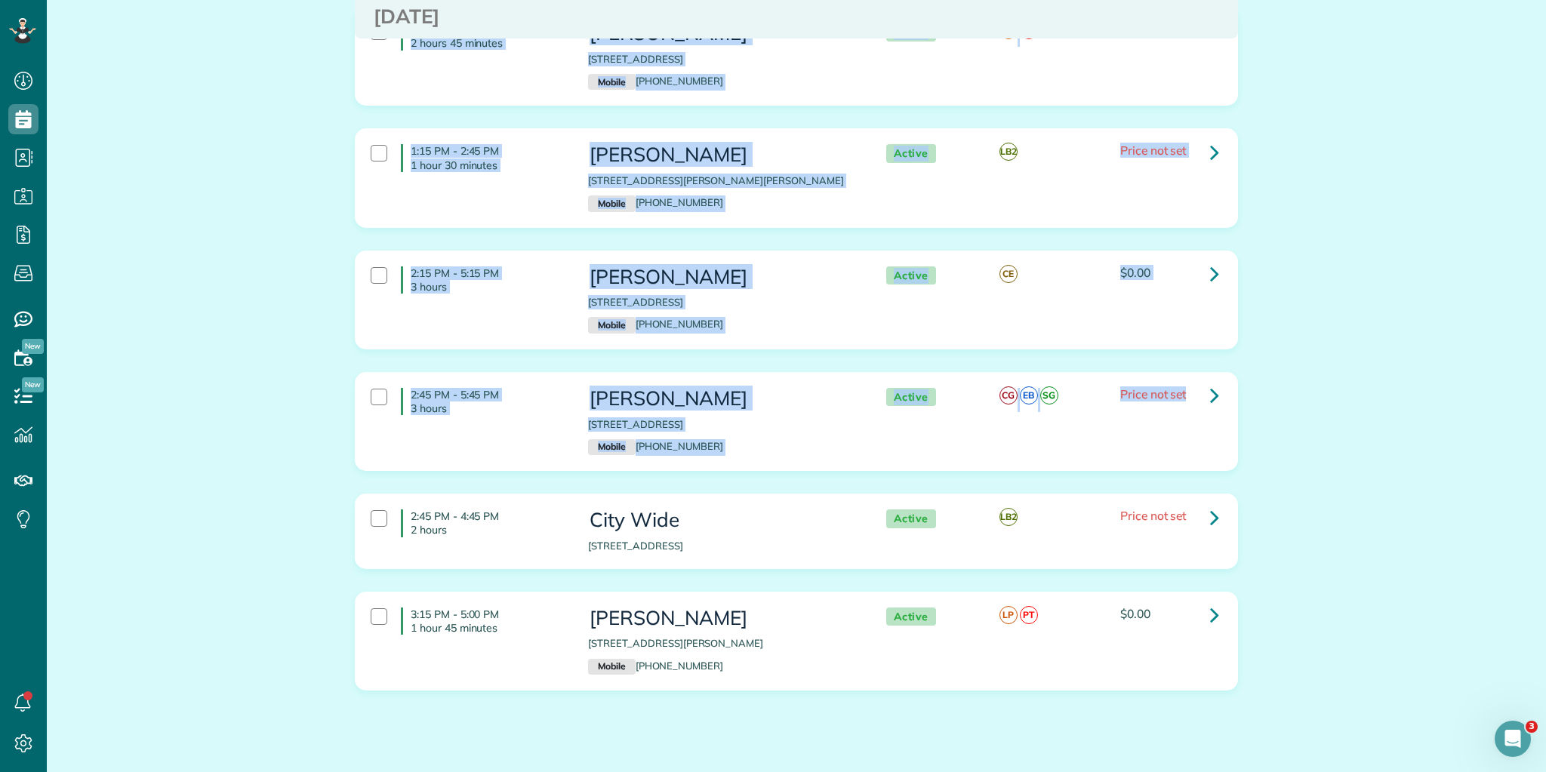
drag, startPoint x: 405, startPoint y: 189, endPoint x: 1010, endPoint y: 629, distance: 747.4
click at [1173, 772] on main "Search ZenMaid… Appointments the List View [2 min] Schedule Changes Actions Cre…" at bounding box center [797, 386] width 1500 height 772
copy div "7:45 AM - 9:45 AM 2 hours Diana Garces 528 Elizabeth Sarah Boulevard Greer SC 2…"
click at [1210, 602] on icon at bounding box center [1214, 615] width 9 height 26
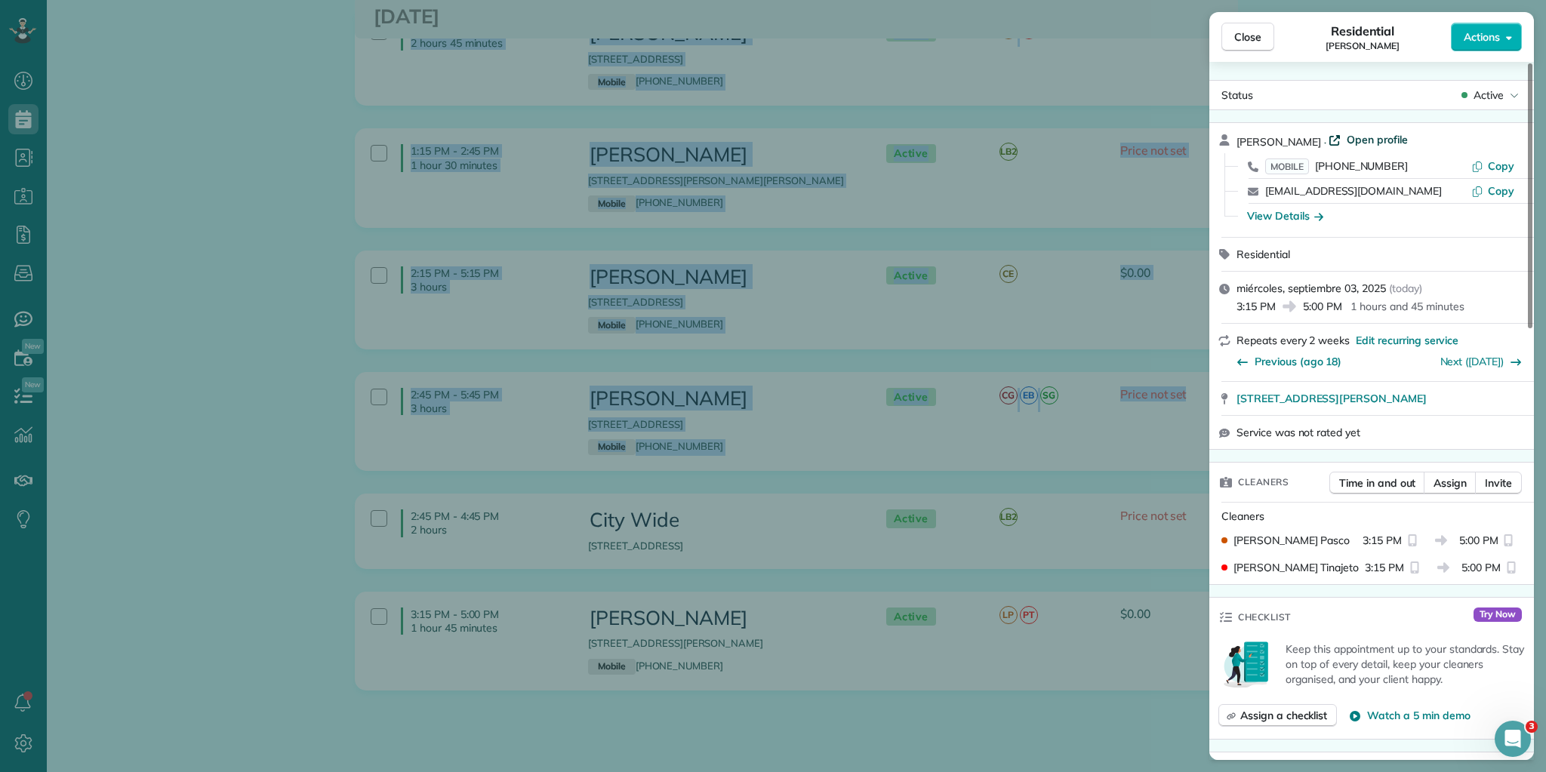
click at [1355, 138] on span "Open profile" at bounding box center [1377, 139] width 61 height 15
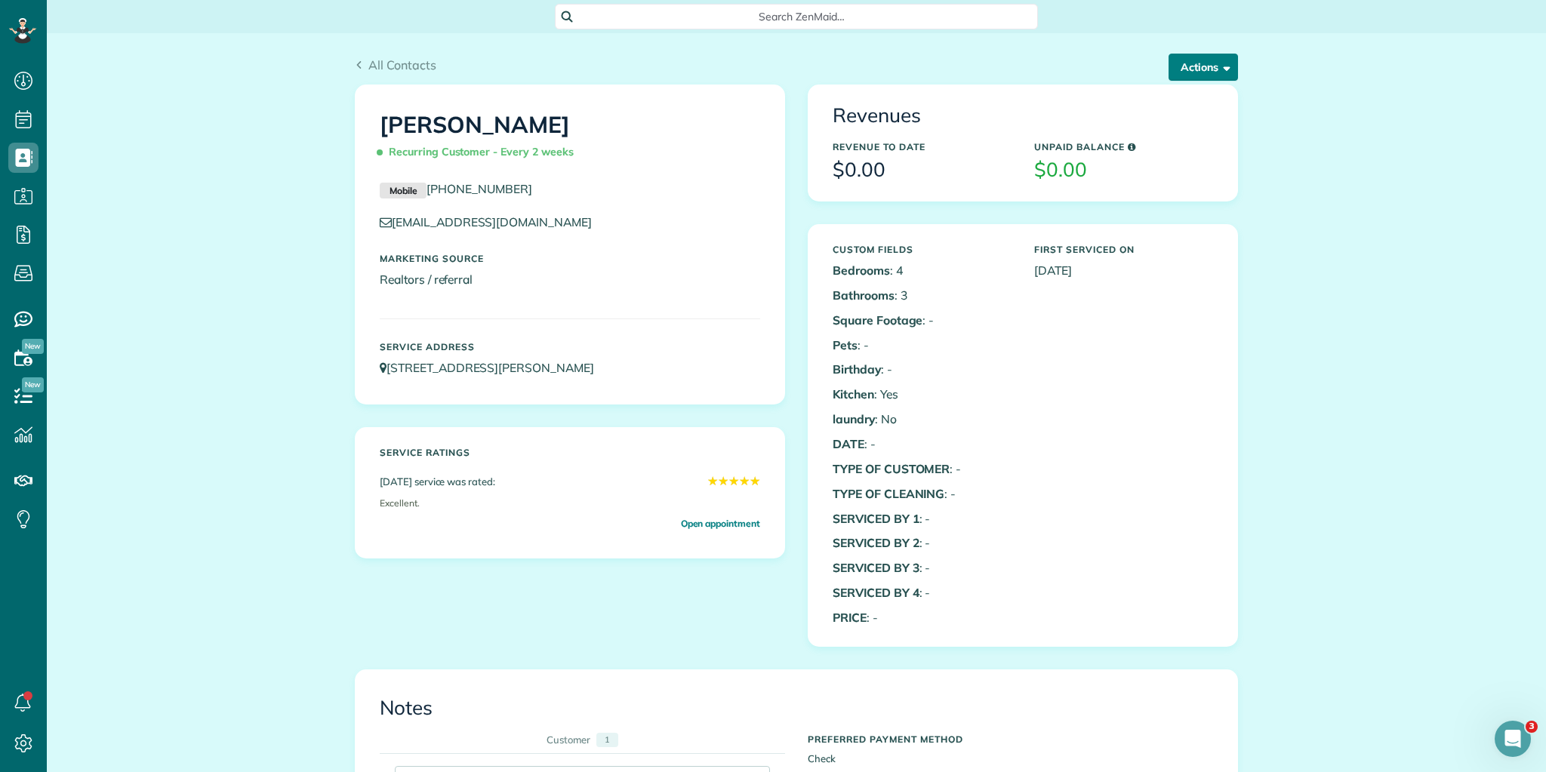
click at [1202, 62] on button "Actions" at bounding box center [1203, 67] width 69 height 27
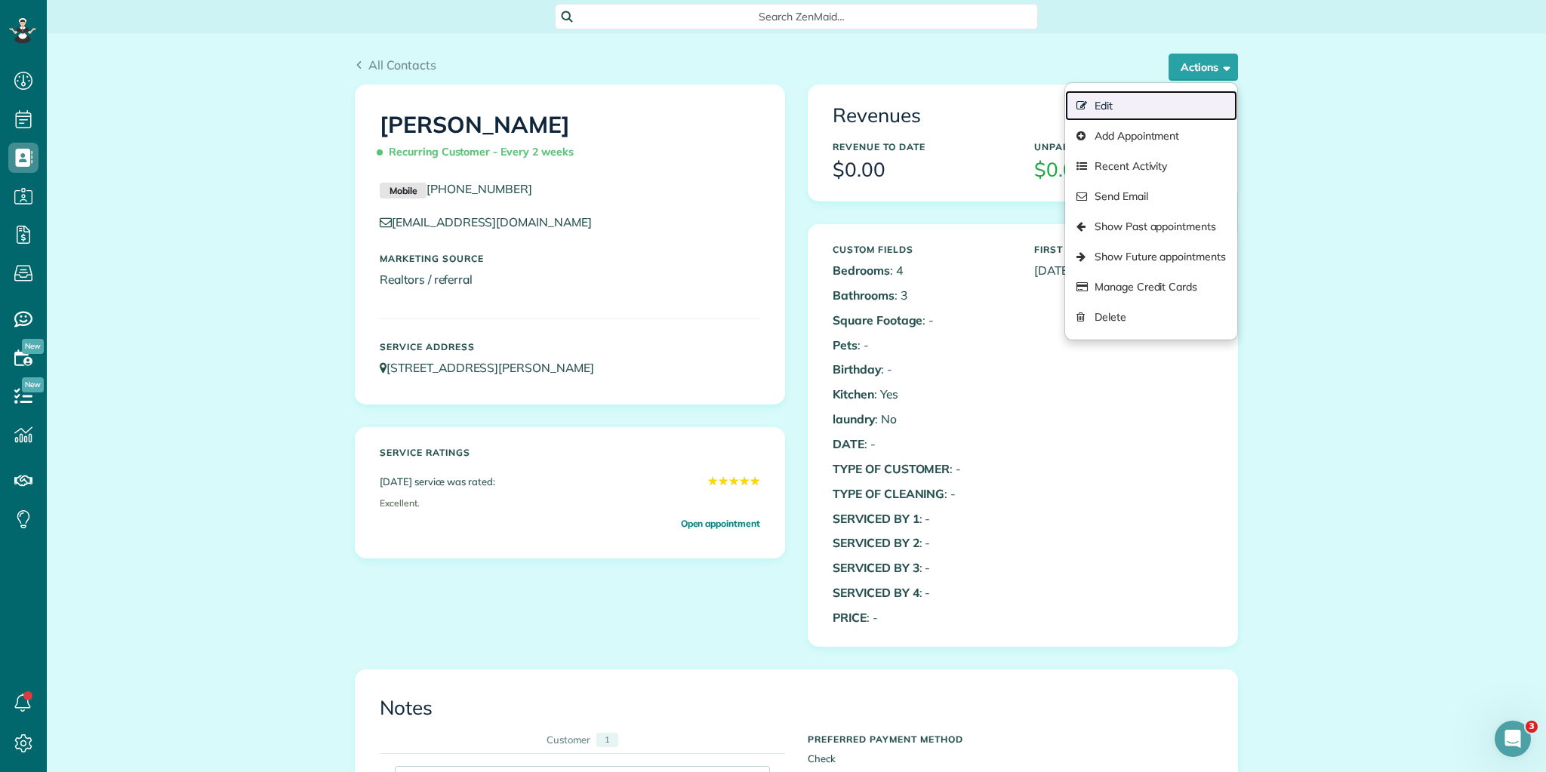
click at [1110, 102] on link "Edit" at bounding box center [1151, 106] width 172 height 30
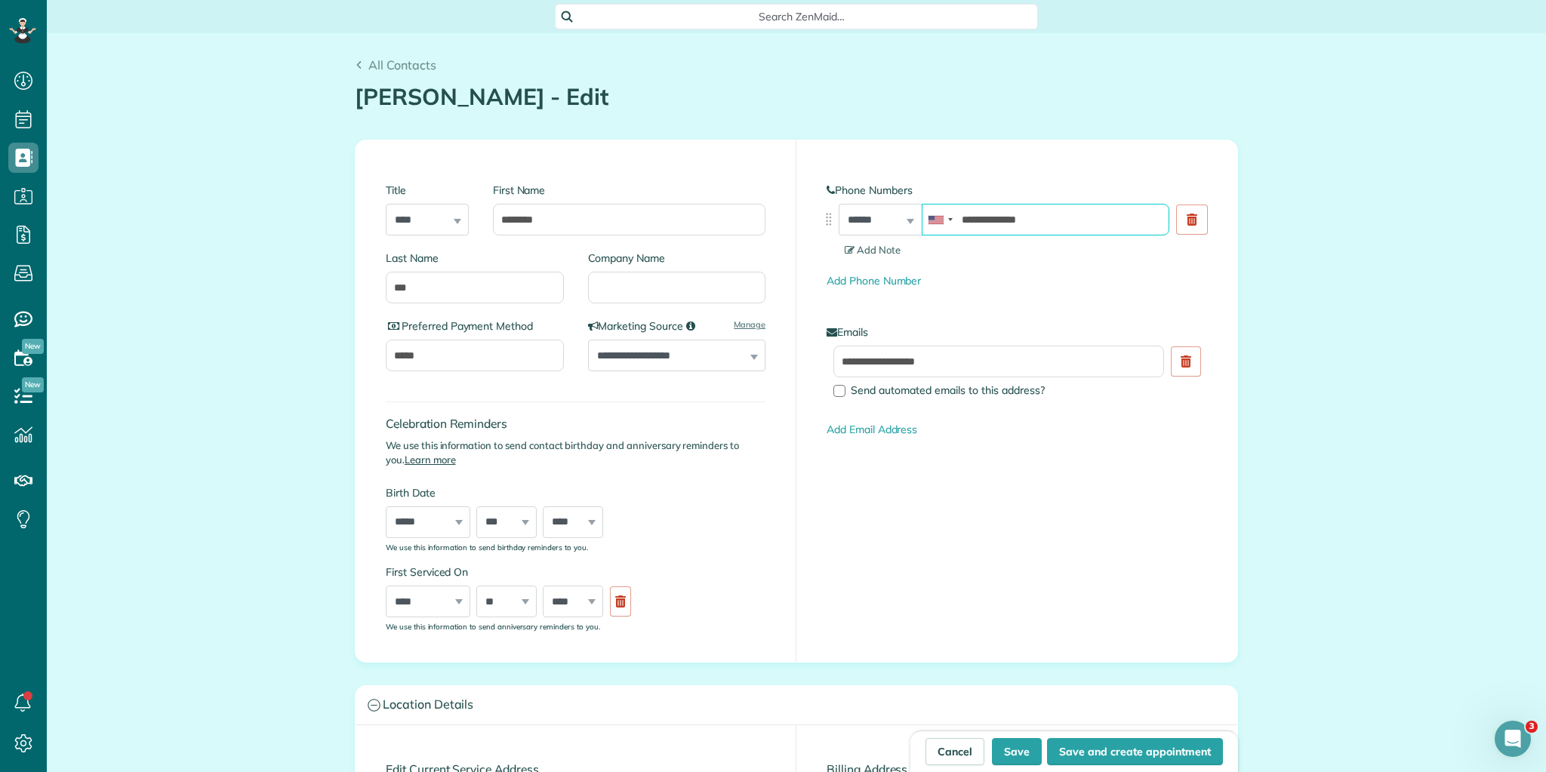
click at [1060, 227] on input "**********" at bounding box center [1046, 220] width 248 height 32
click at [1045, 273] on div "Add Phone Number" at bounding box center [1017, 281] width 381 height 16
click at [1078, 752] on button "Save and create appointment" at bounding box center [1135, 751] width 176 height 27
type input "**********"
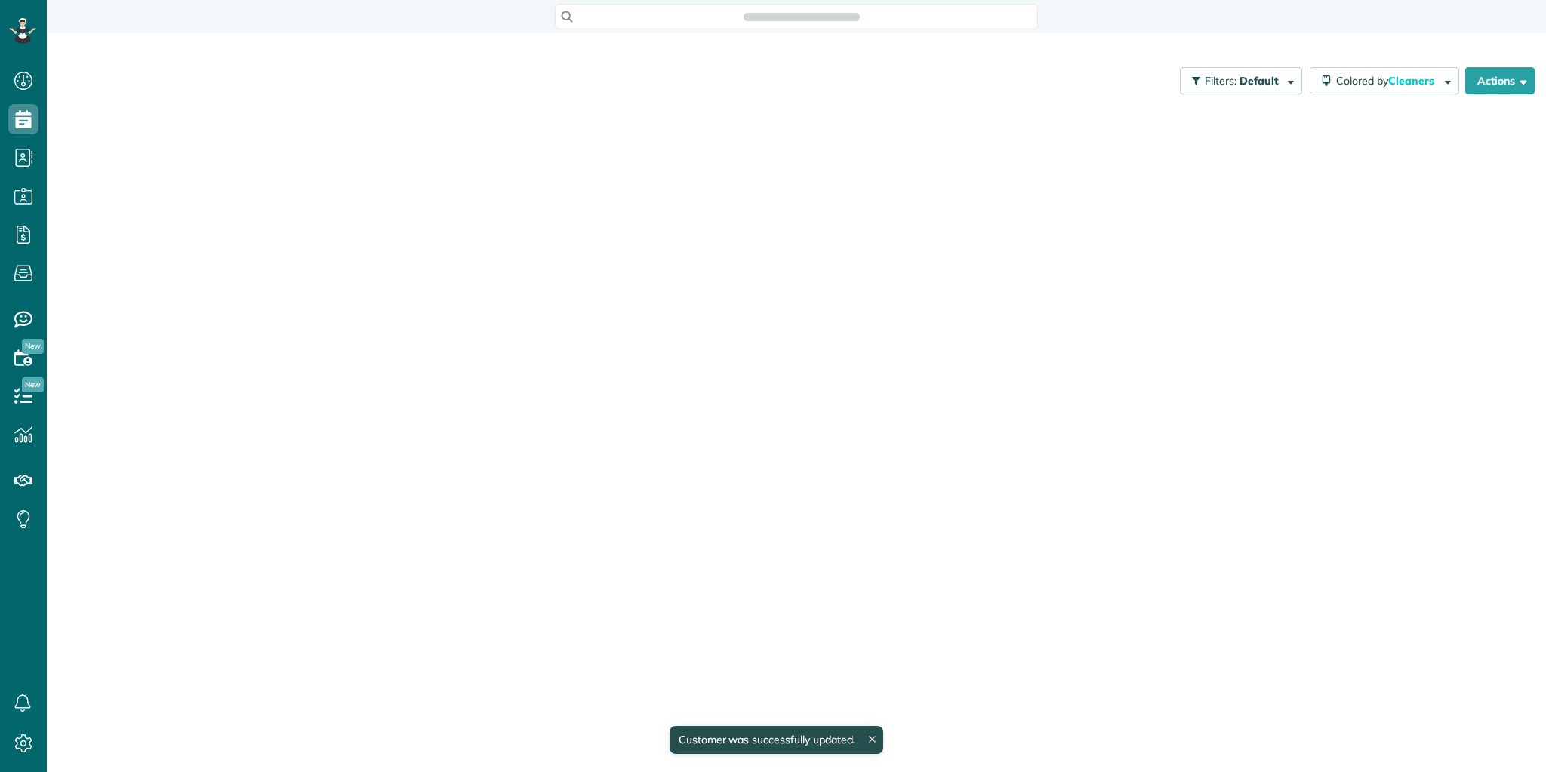
scroll to position [7, 7]
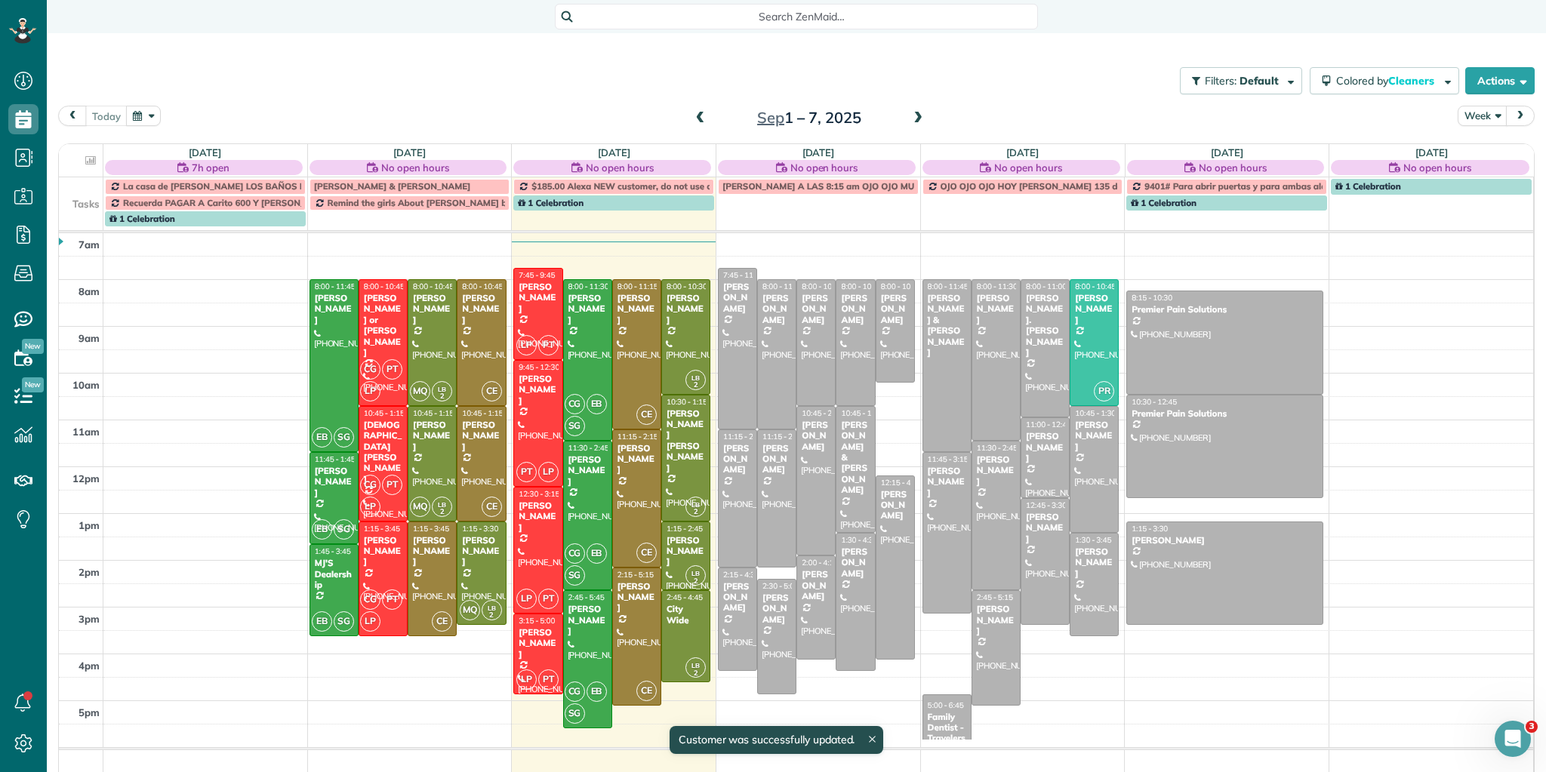
click at [1496, 35] on div "Discard New appointment Mrs. Patricia Roy Save Status Active Active Stand-By Ca…" at bounding box center [773, 386] width 1546 height 772
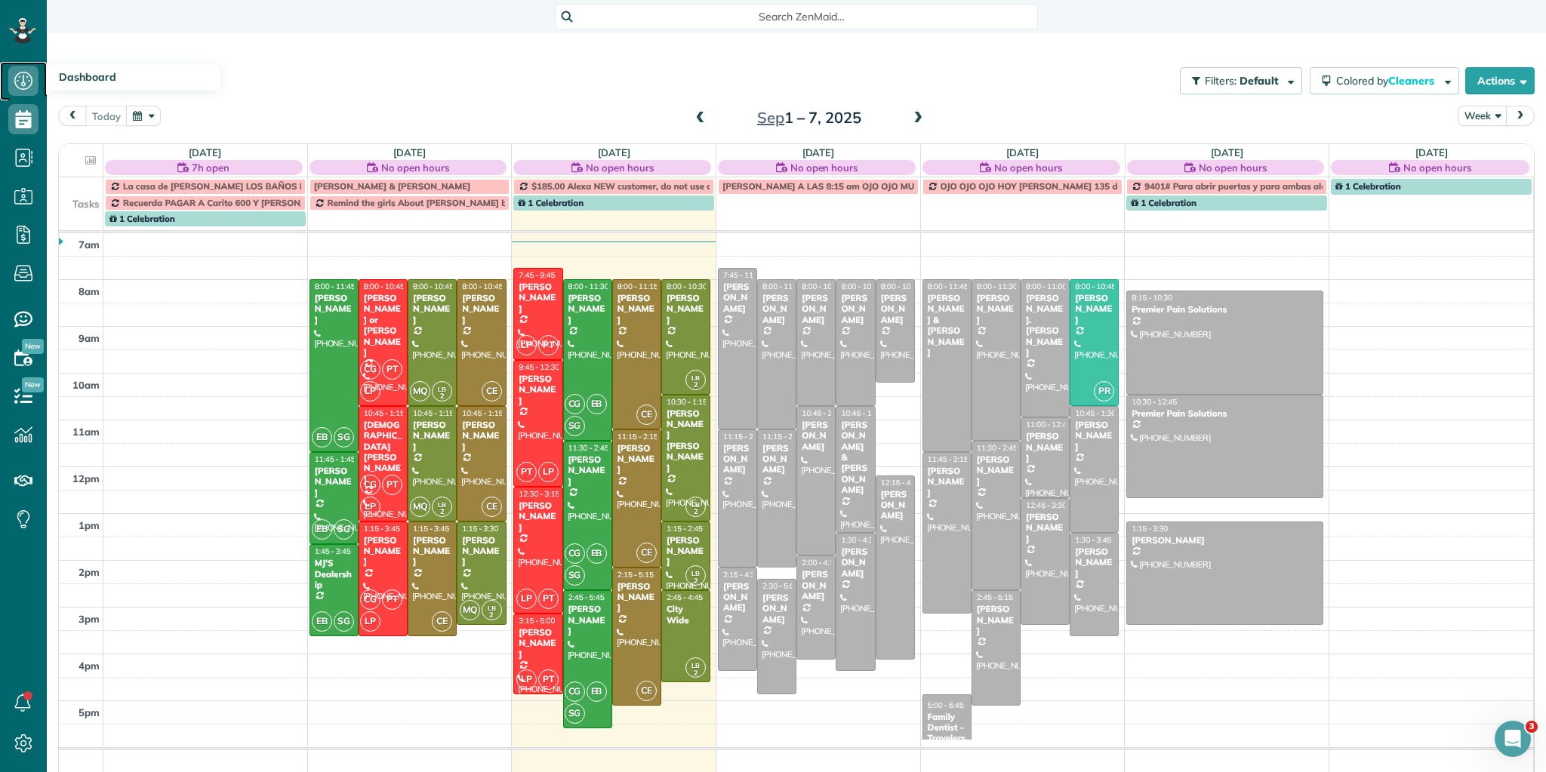
click at [26, 82] on icon at bounding box center [23, 81] width 30 height 30
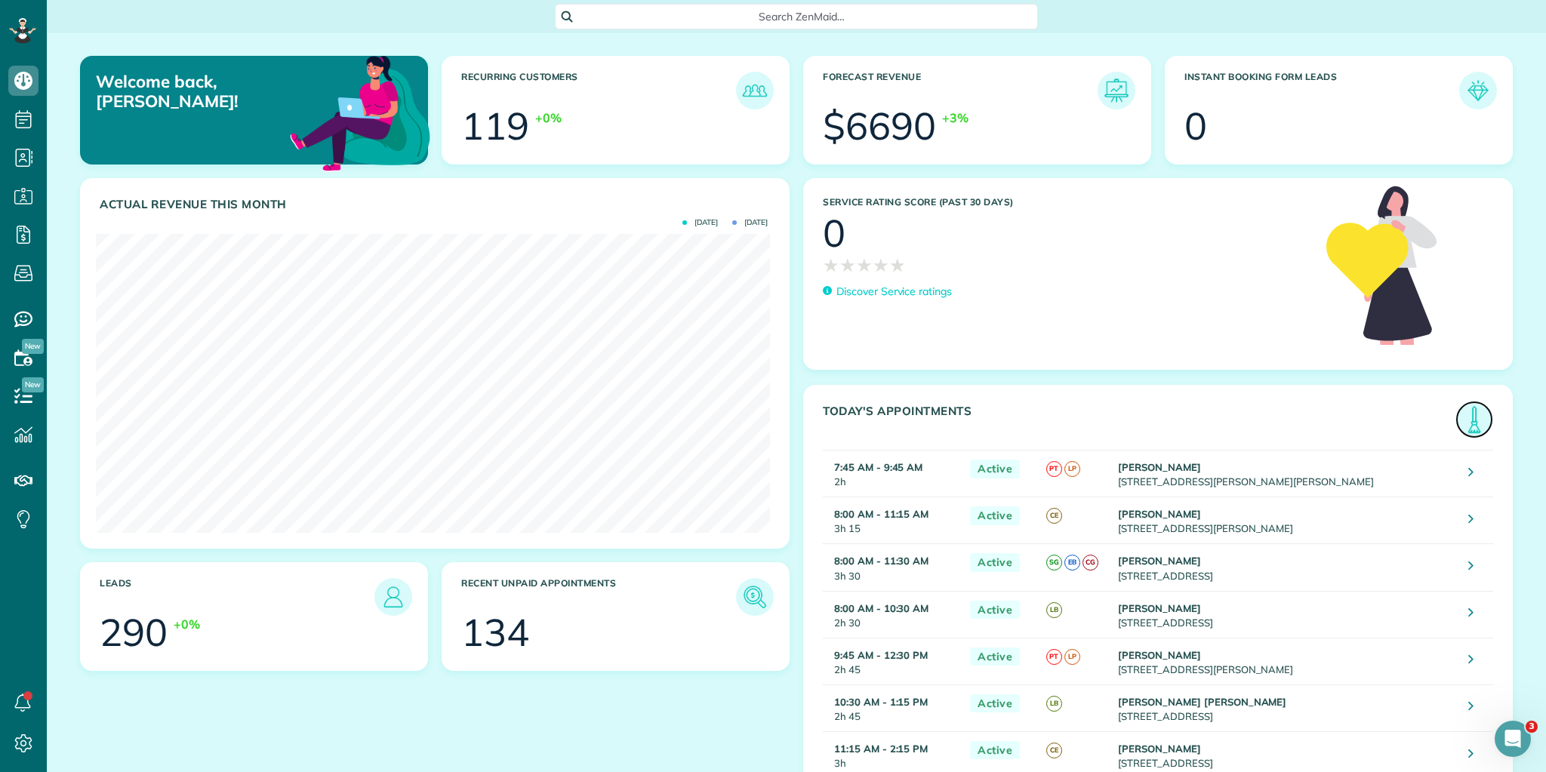
click at [1475, 416] on img at bounding box center [1474, 419] width 35 height 35
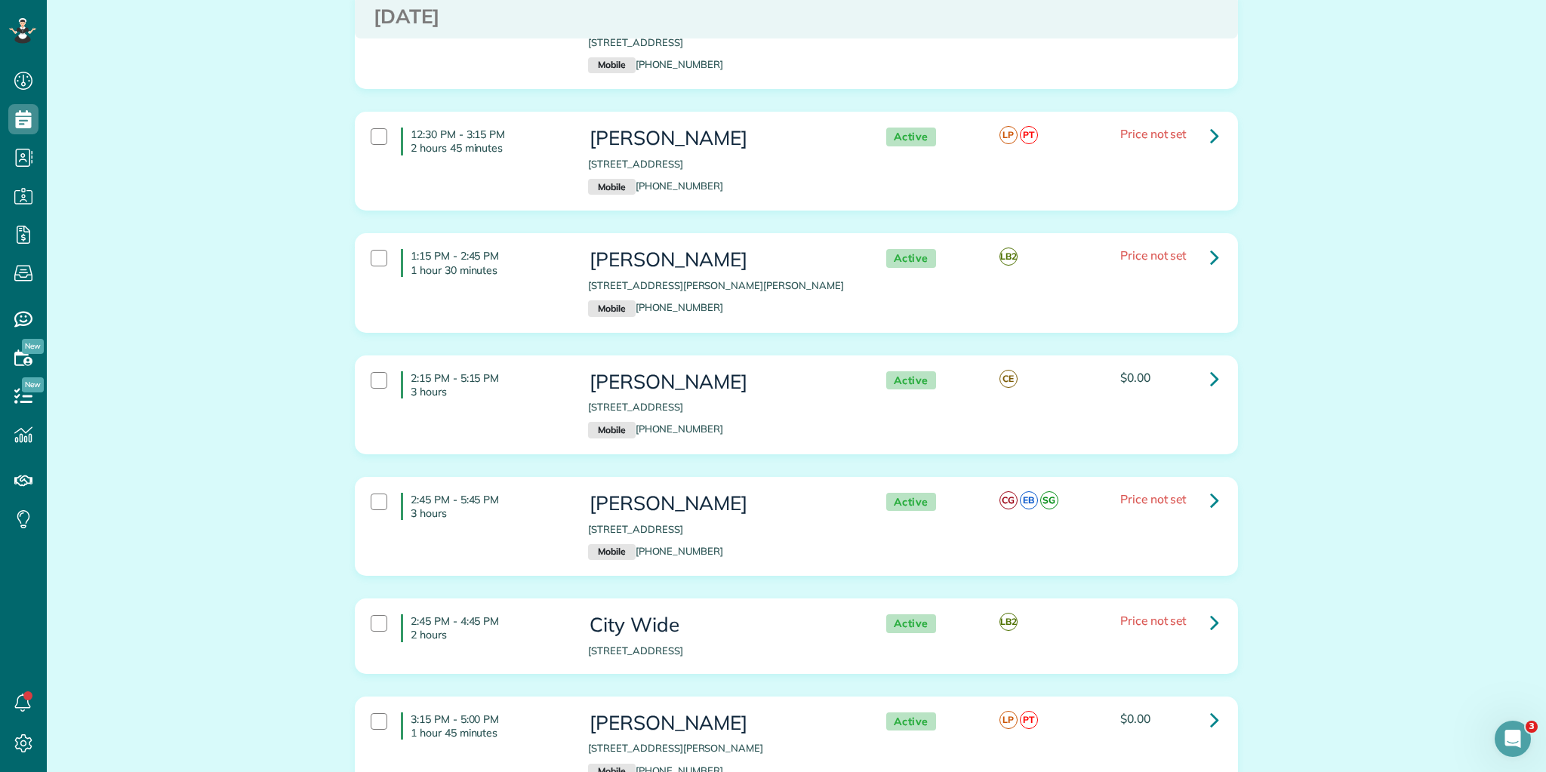
scroll to position [1159, 0]
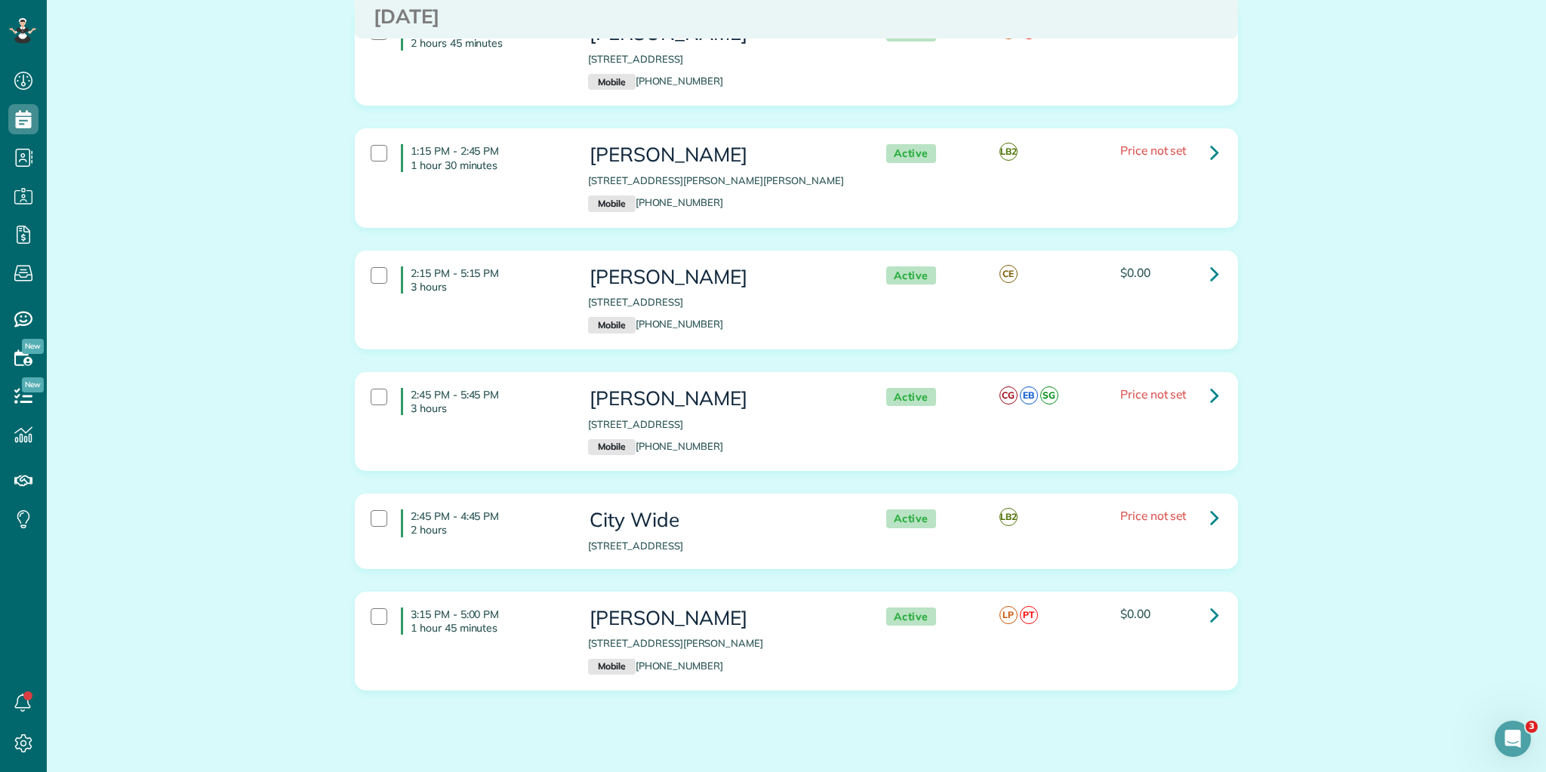
drag, startPoint x: 405, startPoint y: 189, endPoint x: 1321, endPoint y: 578, distance: 994.3
copy div "7:45 AM - 9:45 AM 2 hours Diana Garces 528 Elizabeth Sarah Boulevard Greer SC 2…"
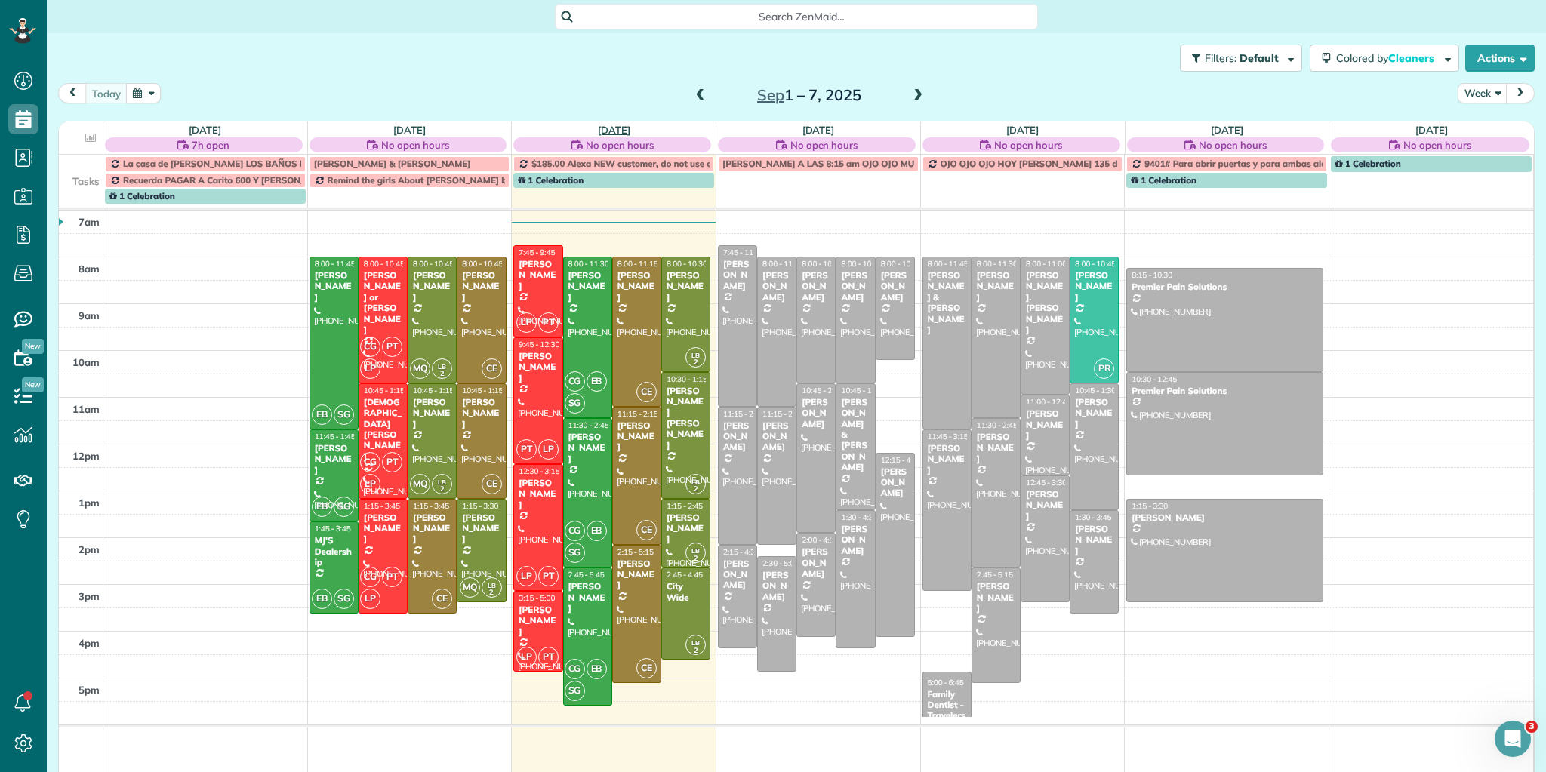
click at [608, 124] on link "Wed 9/3" at bounding box center [614, 130] width 32 height 12
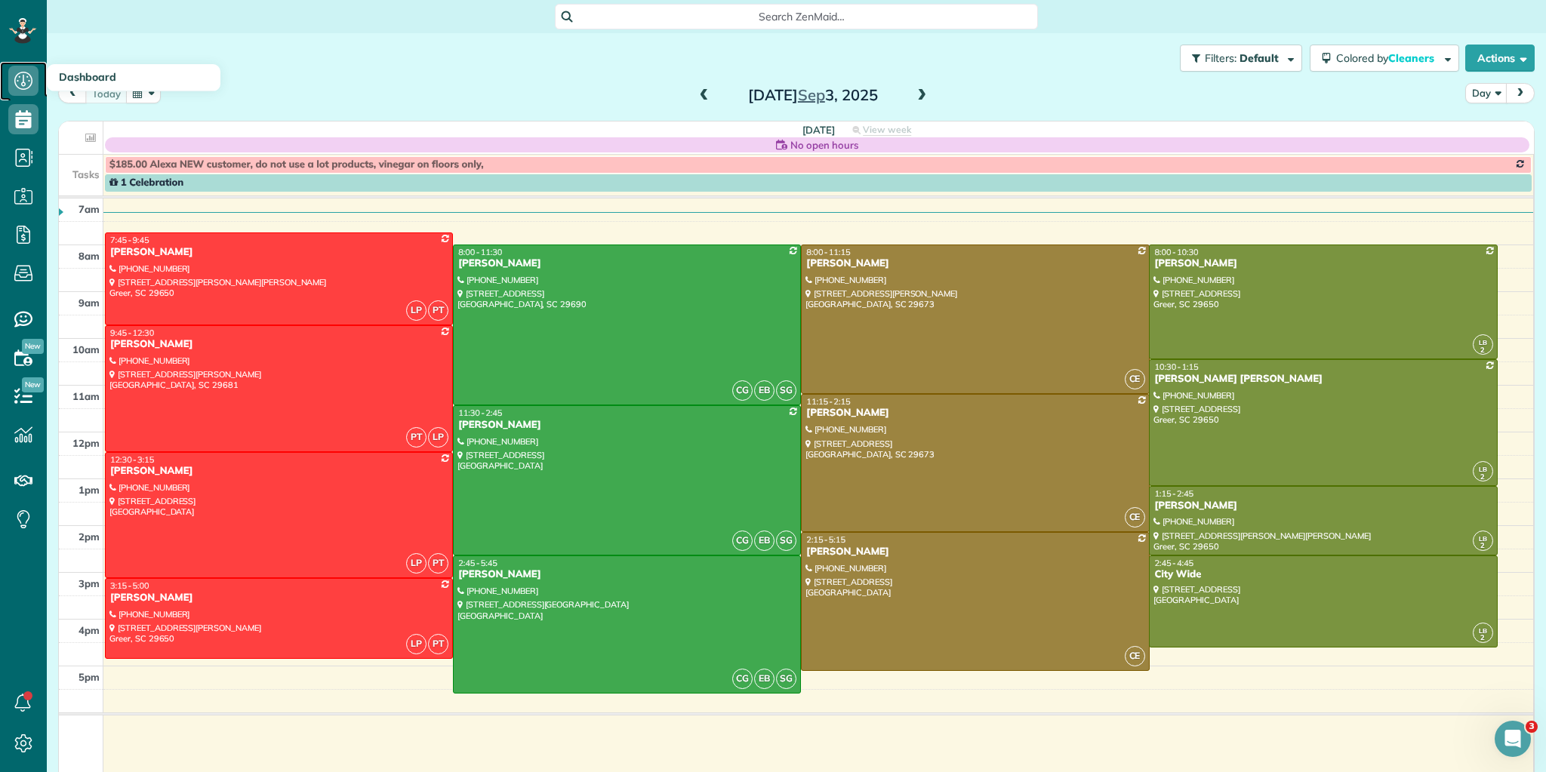
click at [26, 79] on icon at bounding box center [23, 81] width 30 height 30
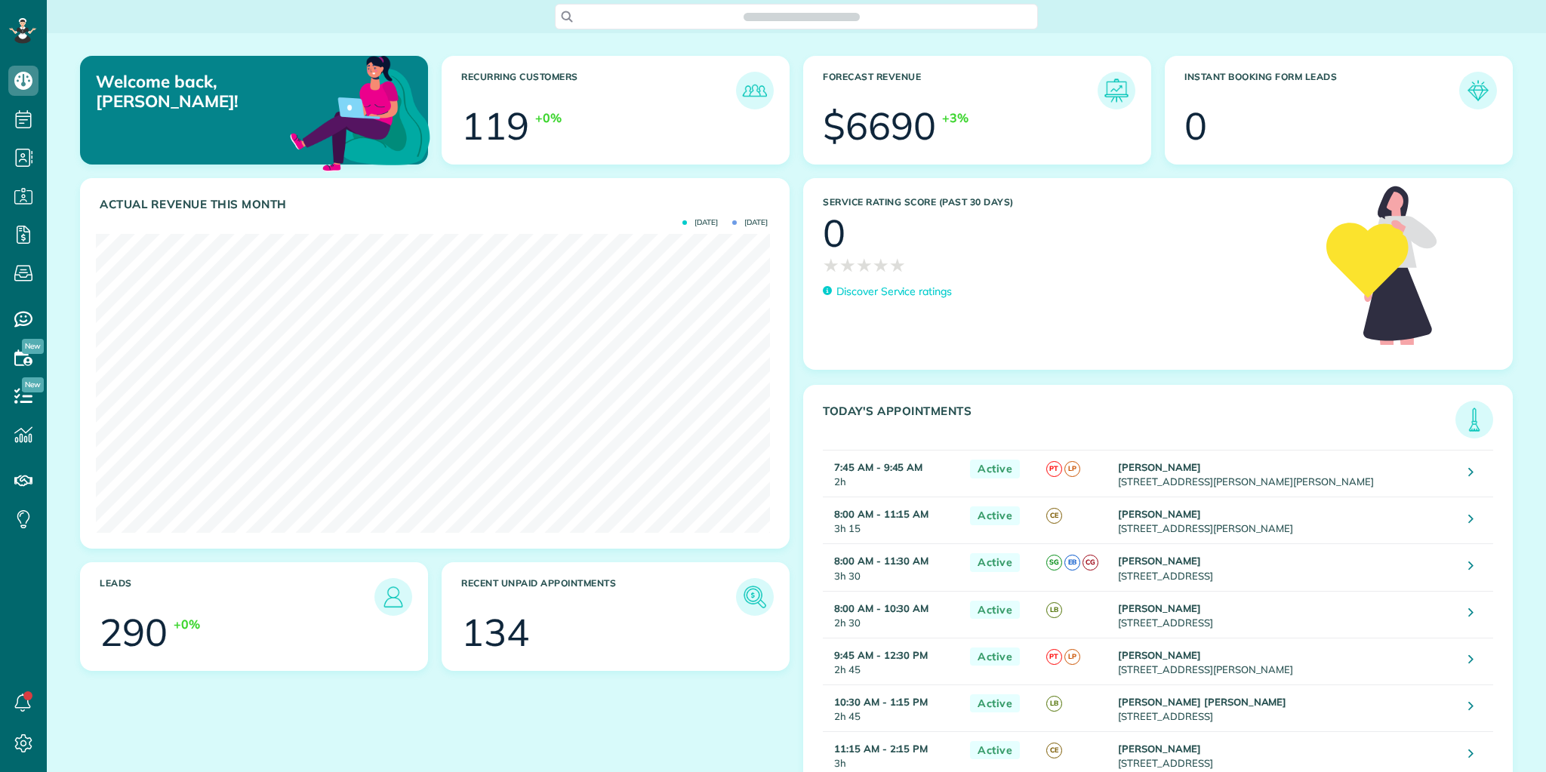
scroll to position [298, 674]
click at [1475, 421] on img at bounding box center [1474, 419] width 35 height 35
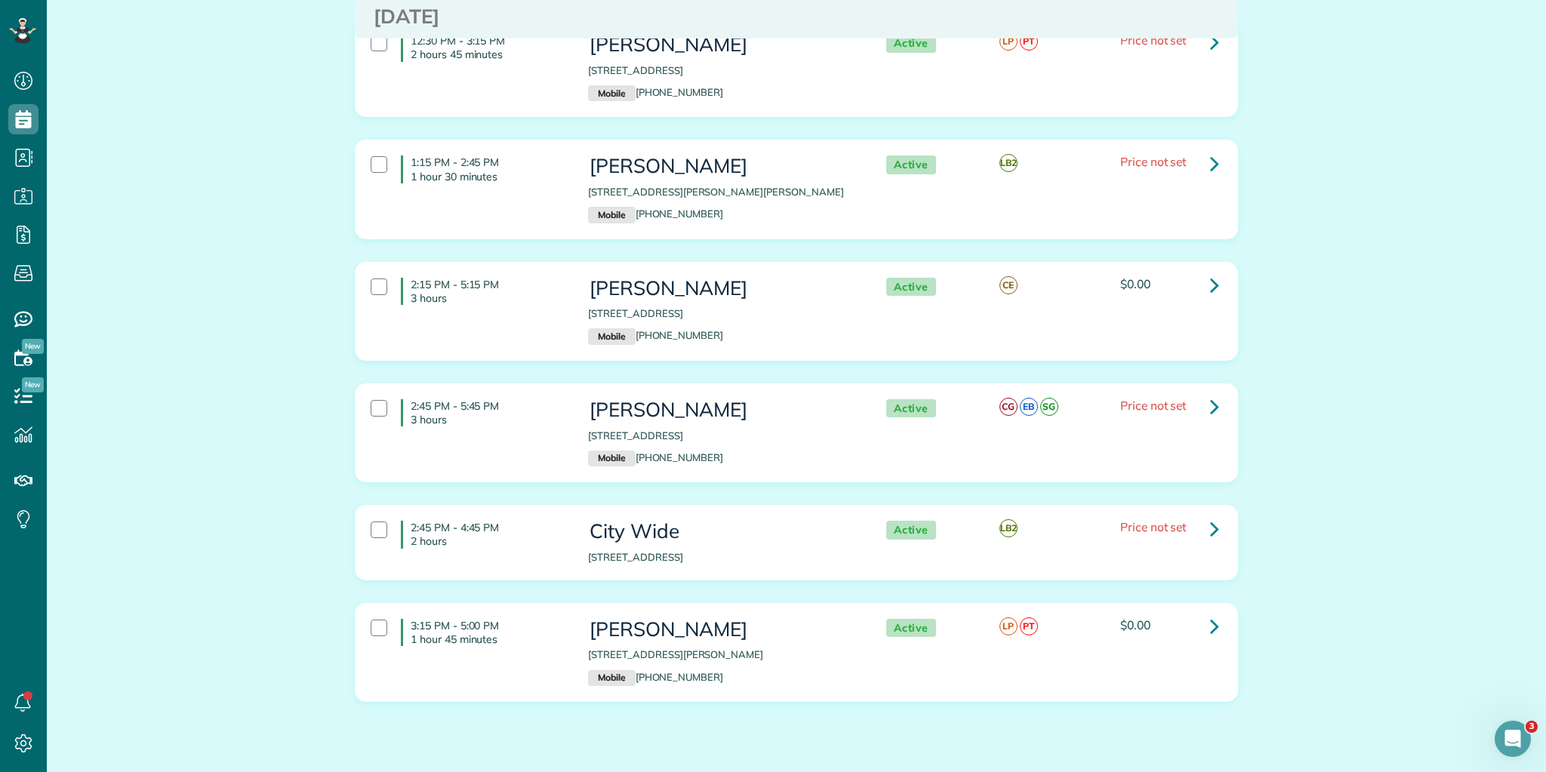
scroll to position [1159, 0]
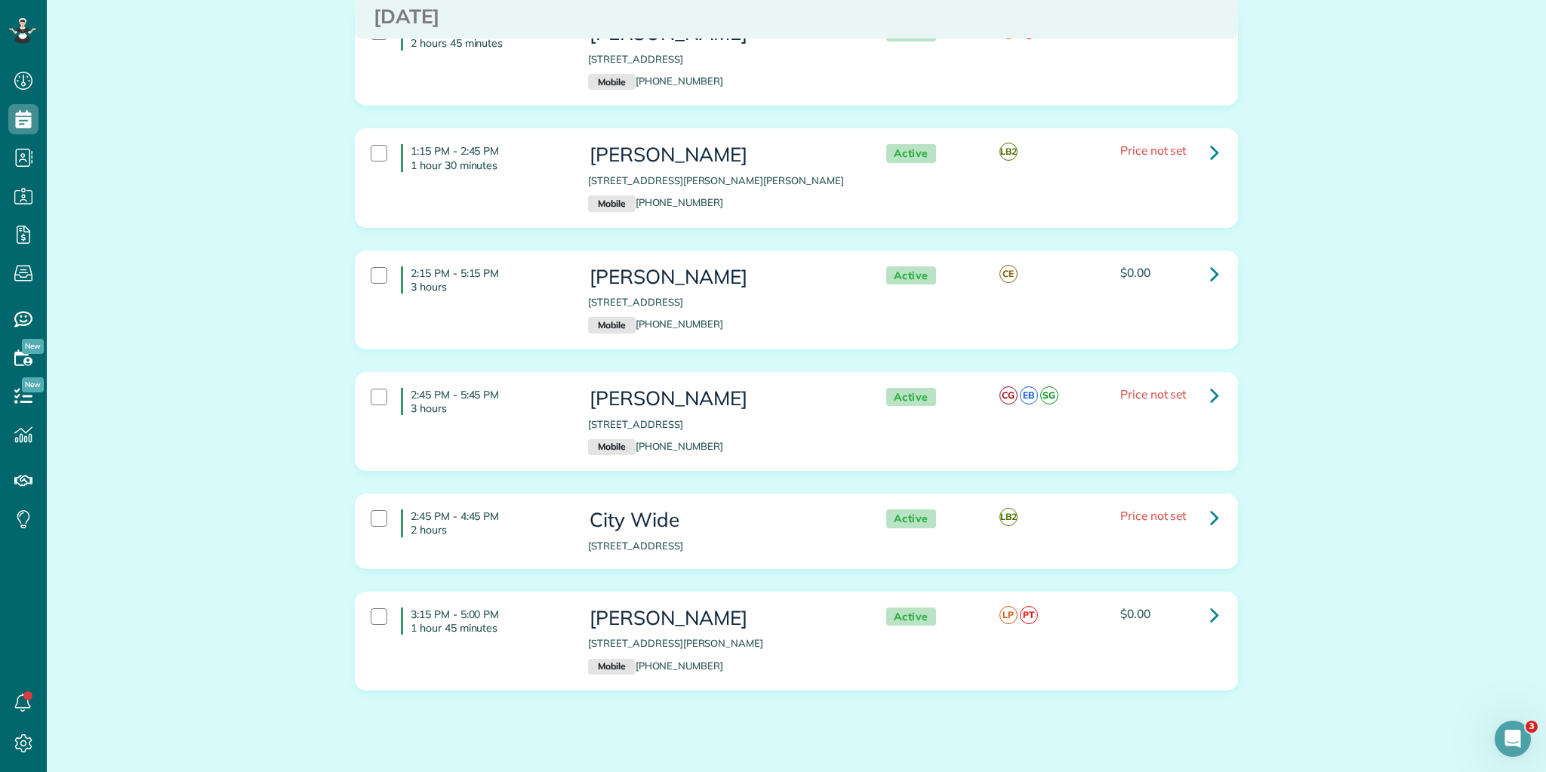
drag, startPoint x: 407, startPoint y: 580, endPoint x: 1343, endPoint y: 590, distance: 935.6
copy div "3:15 PM - 5:00 PM 1 hour 45 minutes Mrs. Patricia Roy 103 Steadman Way Greer SC…"
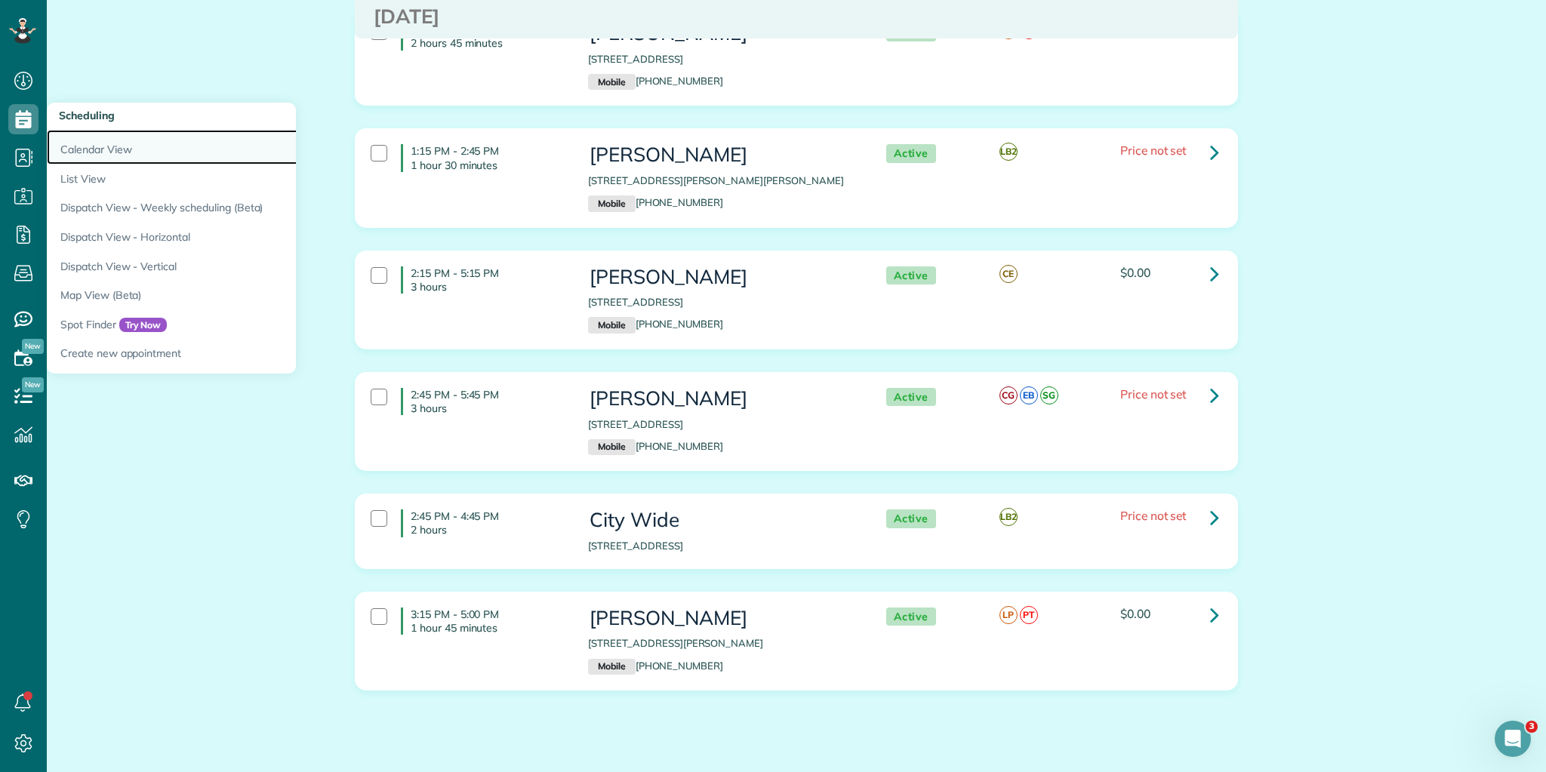
click at [85, 150] on link "Calendar View" at bounding box center [236, 147] width 378 height 35
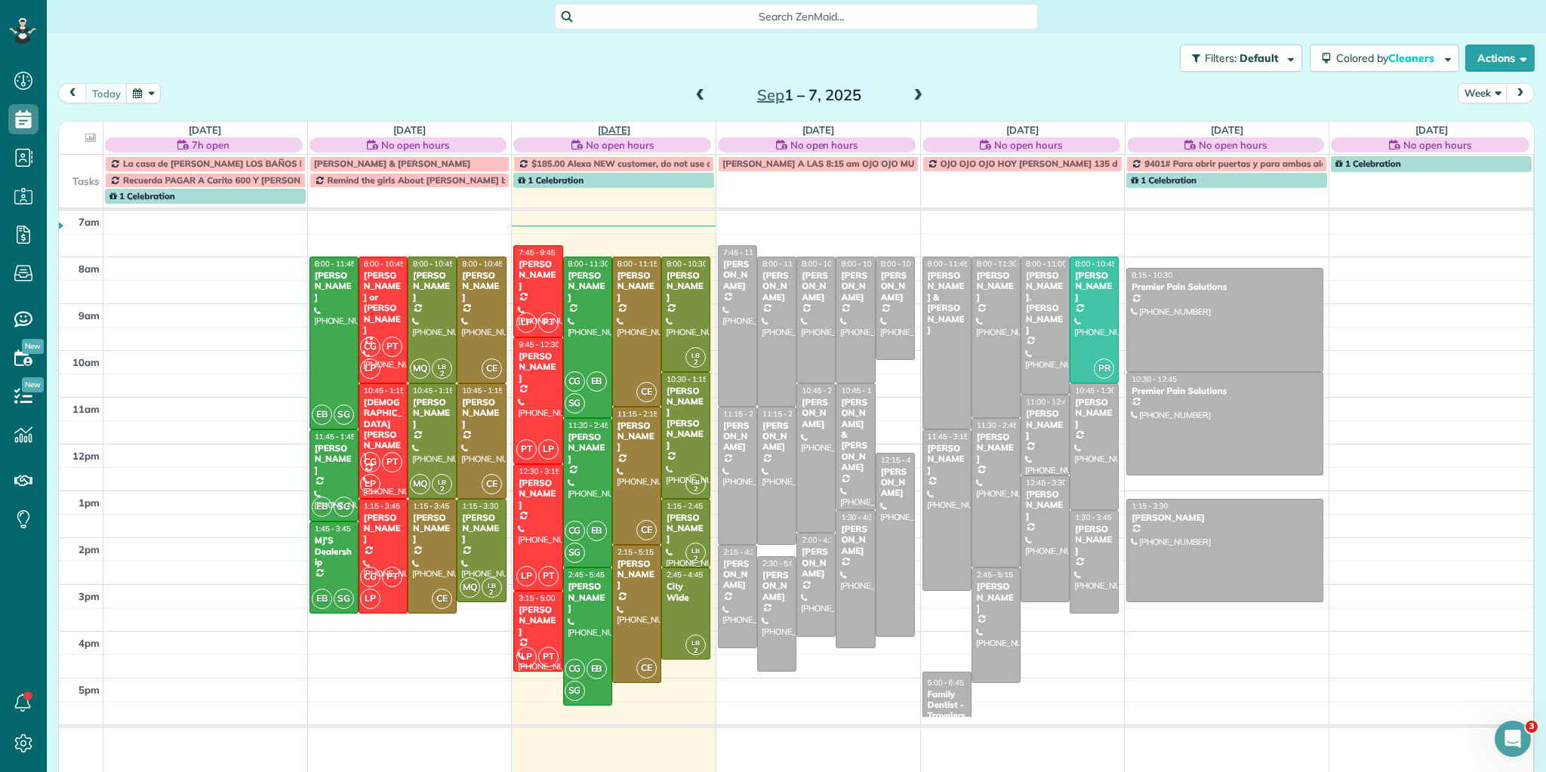
click at [618, 128] on link "[DATE]" at bounding box center [614, 130] width 32 height 12
